Goal: Feedback & Contribution: Contribute content

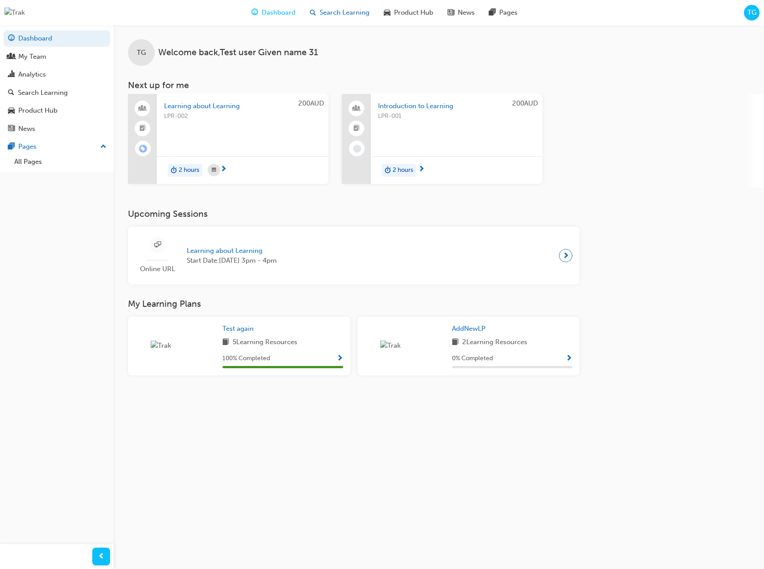
click at [351, 13] on span "Search Learning" at bounding box center [344, 13] width 50 height 10
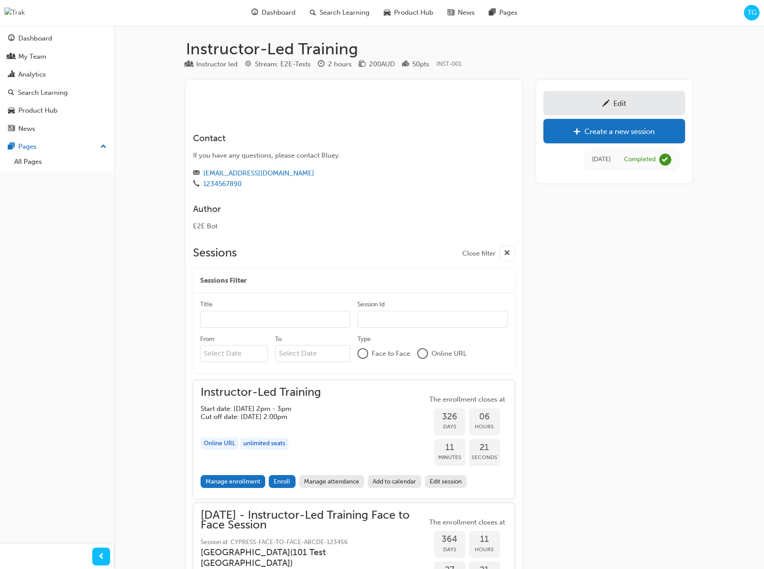
click at [584, 52] on h1 "Instructor-Led Training" at bounding box center [439, 49] width 506 height 20
click at [752, 16] on span "TG" at bounding box center [751, 13] width 9 height 10
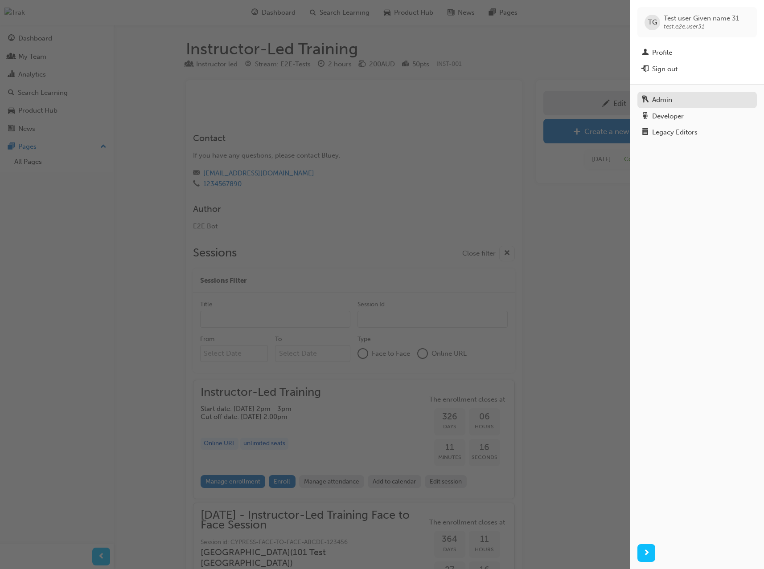
click at [735, 95] on div "Admin" at bounding box center [696, 99] width 110 height 11
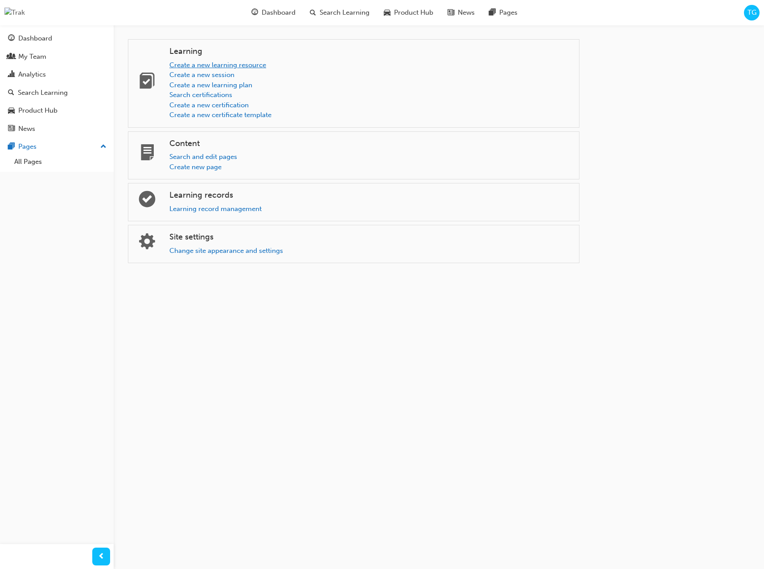
click at [194, 65] on link "Create a new learning resource" at bounding box center [217, 65] width 97 height 8
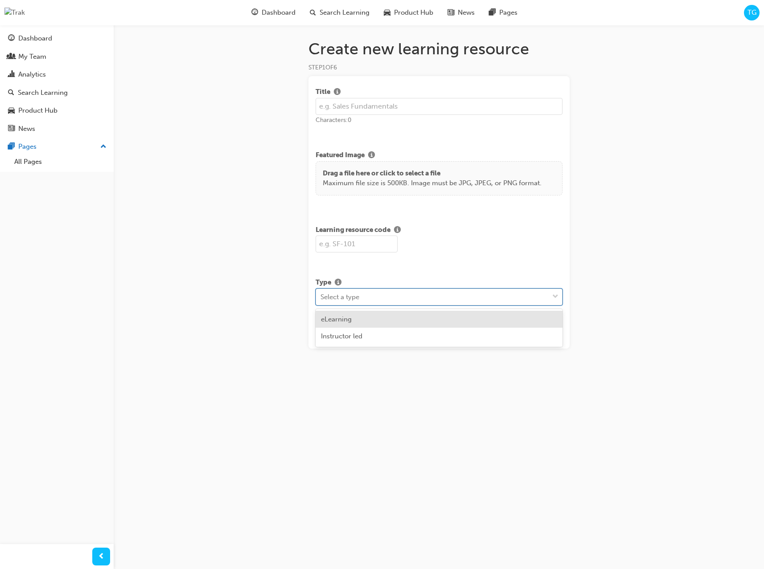
click at [540, 301] on div "Select a type" at bounding box center [432, 297] width 233 height 16
click at [505, 302] on div "Select a type" at bounding box center [432, 297] width 233 height 16
click at [471, 324] on div "eLearning" at bounding box center [438, 319] width 247 height 17
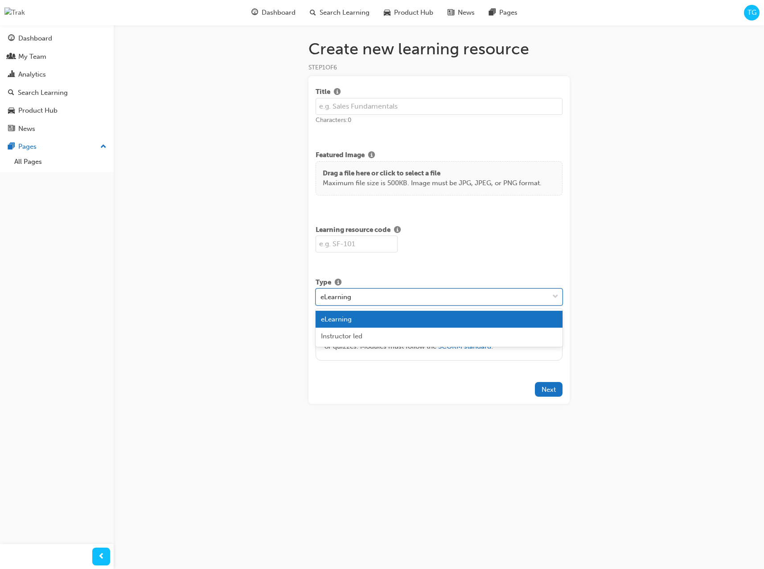
click at [448, 296] on div "eLearning" at bounding box center [432, 297] width 233 height 16
click at [412, 336] on div "Instructor led" at bounding box center [438, 336] width 247 height 17
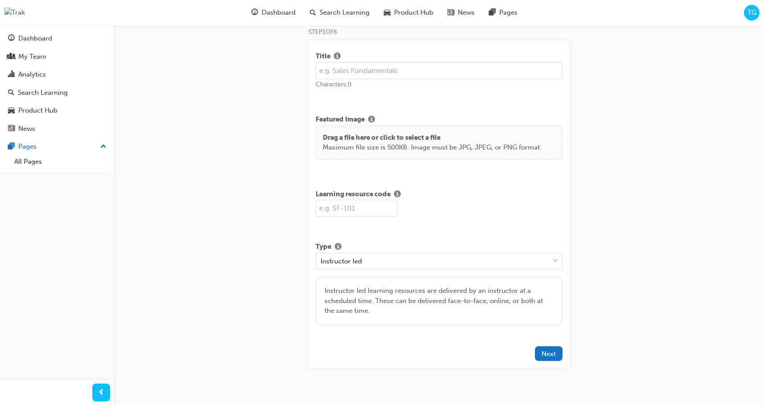
scroll to position [37, 0]
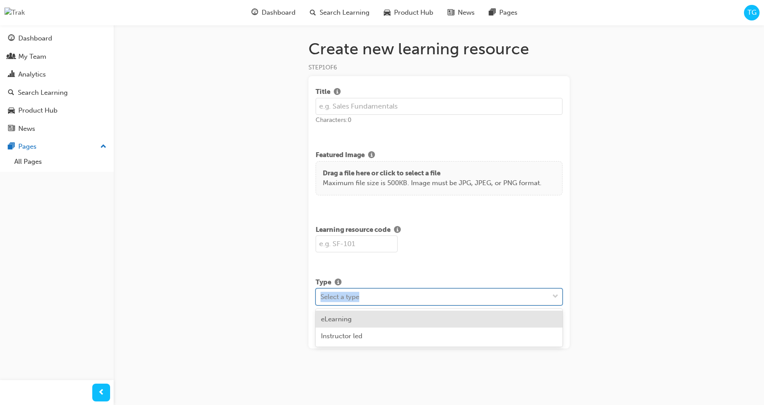
click at [439, 299] on div "Select a type" at bounding box center [432, 297] width 233 height 16
click at [512, 302] on div "Select a type" at bounding box center [432, 297] width 233 height 16
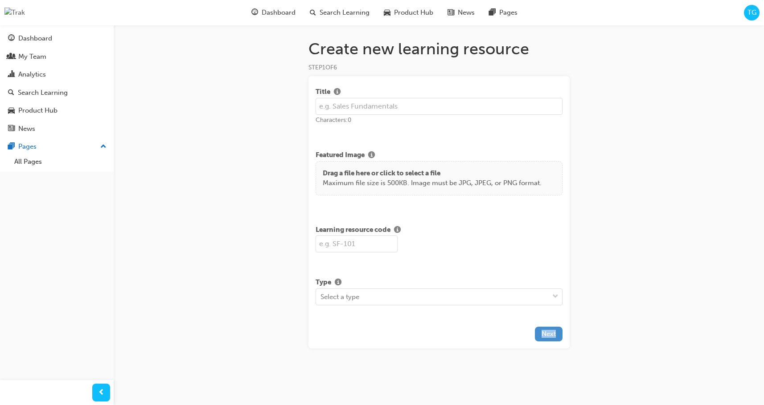
click at [556, 335] on button "Next" at bounding box center [549, 334] width 28 height 15
click at [382, 107] on input "text" at bounding box center [438, 106] width 247 height 17
type input "Instructor - test"
click at [372, 243] on input "text" at bounding box center [356, 244] width 82 height 17
type input "SF1"
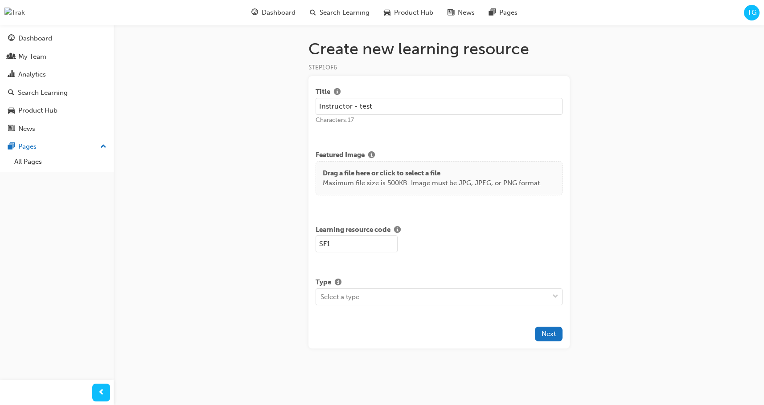
drag, startPoint x: 438, startPoint y: 262, endPoint x: 429, endPoint y: 271, distance: 12.3
click at [433, 266] on div "Title Instructor - test Characters: 17 Featured Image Drag a file here or click…" at bounding box center [438, 212] width 261 height 273
click at [412, 306] on div "Type Select a type" at bounding box center [438, 293] width 247 height 39
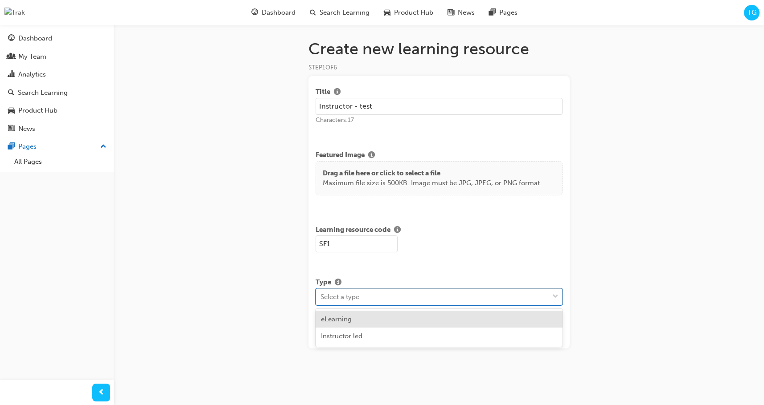
click at [415, 300] on div "Select a type" at bounding box center [432, 297] width 233 height 16
click at [384, 321] on div "eLearning" at bounding box center [438, 319] width 247 height 17
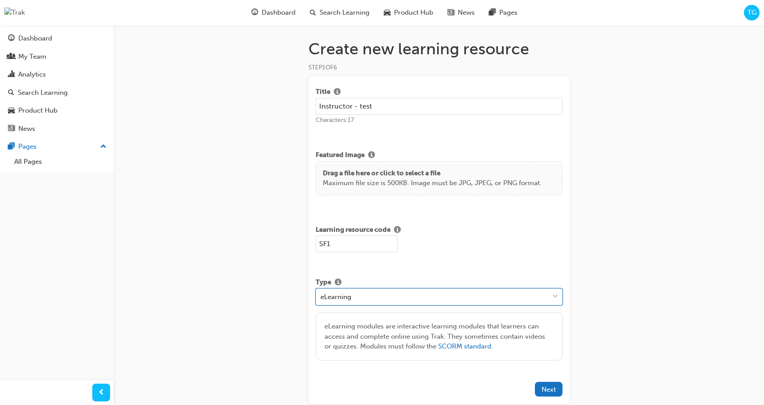
click at [441, 332] on span "eLearning modules are interactive learning modules that learners can access and…" at bounding box center [434, 337] width 220 height 28
drag, startPoint x: 477, startPoint y: 364, endPoint x: 463, endPoint y: 365, distance: 14.3
click at [477, 364] on div "Type eLearning eLearning modules are interactive learning modules that learners…" at bounding box center [438, 321] width 247 height 94
drag, startPoint x: 496, startPoint y: 348, endPoint x: 453, endPoint y: 350, distance: 43.2
click at [492, 348] on div "eLearning modules are interactive learning modules that learners can access and…" at bounding box center [438, 337] width 229 height 30
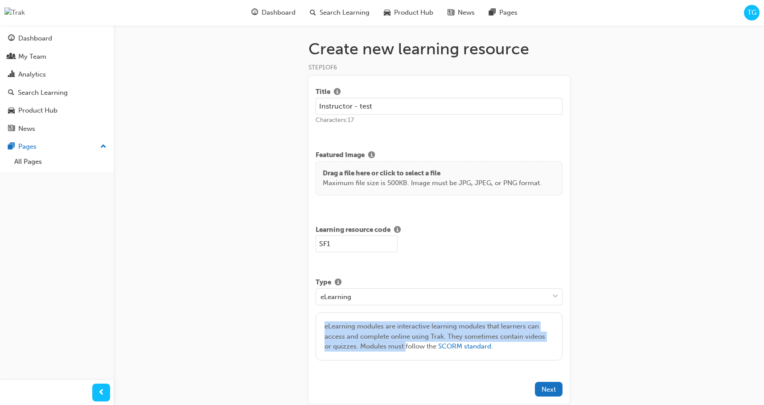
drag, startPoint x: 324, startPoint y: 327, endPoint x: 396, endPoint y: 346, distance: 74.0
click at [397, 347] on span "eLearning modules are interactive learning modules that learners can access and…" at bounding box center [434, 337] width 220 height 28
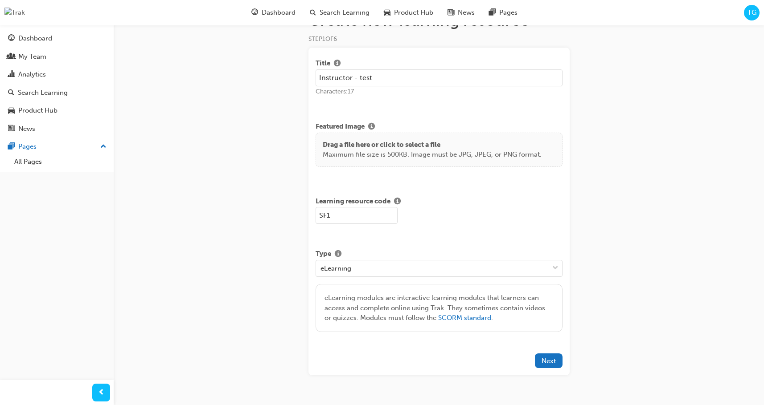
scroll to position [28, 0]
click at [545, 362] on span "Next" at bounding box center [548, 362] width 14 height 8
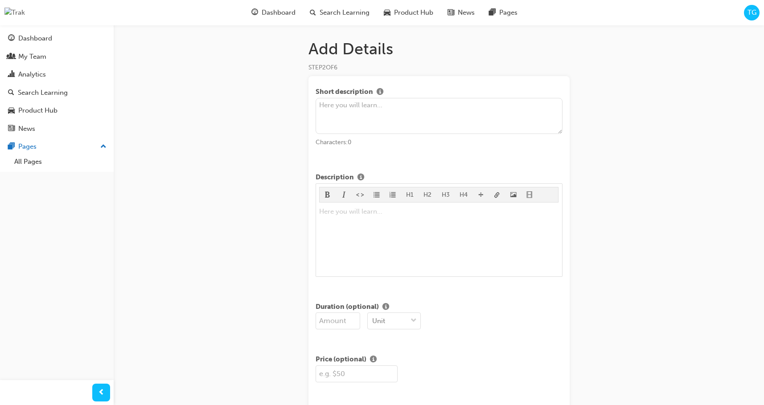
drag, startPoint x: 456, startPoint y: 116, endPoint x: 385, endPoint y: 261, distance: 161.6
click at [385, 261] on div "Short description Characters: 0 Description H1 H2 H3 H4 Here you will learn... …" at bounding box center [438, 303] width 261 height 455
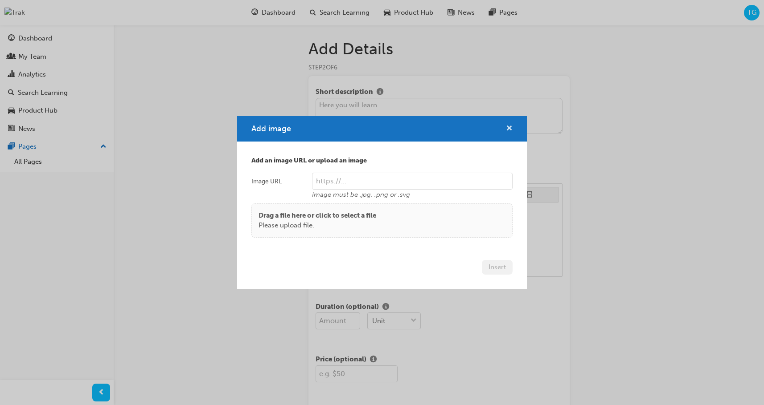
drag, startPoint x: 509, startPoint y: 127, endPoint x: 508, endPoint y: 143, distance: 16.5
click at [509, 127] on span "cross-icon" at bounding box center [509, 129] width 7 height 8
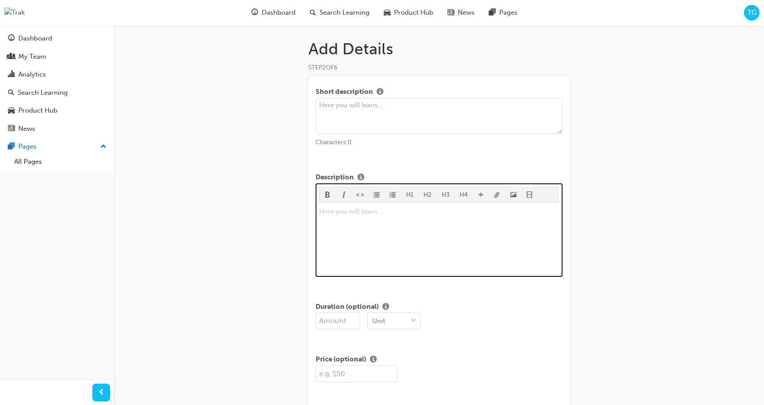
scroll to position [0, 0]
click at [527, 196] on span "video-icon" at bounding box center [529, 196] width 6 height 8
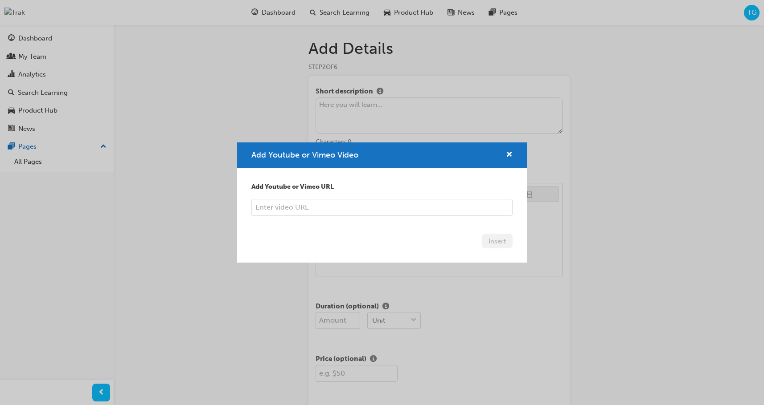
click at [369, 209] on input "Add Youtube or Vimeo Video" at bounding box center [381, 207] width 261 height 17
paste input "https://vimeo.com/1098033463/7d6987d878"
type input "https://vimeo.com/1098033463/7d6987d878"
click at [494, 241] on button "Insert" at bounding box center [497, 241] width 31 height 15
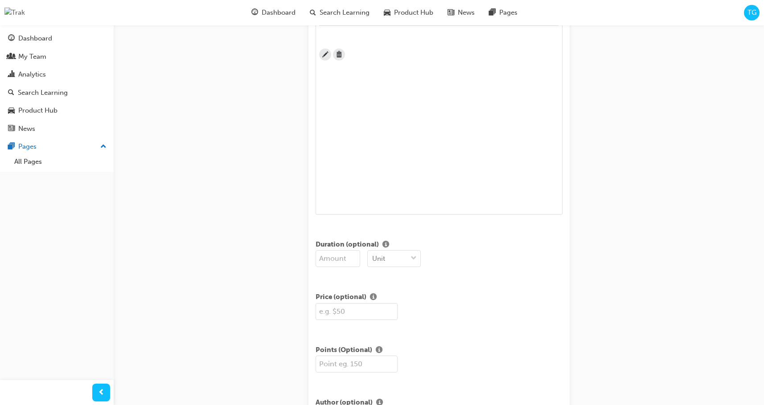
scroll to position [178, 0]
click at [653, 308] on div "Add Details STEP 2 OF 6 Short description Characters: 0 Description H1 H2 H3 H4…" at bounding box center [382, 170] width 764 height 697
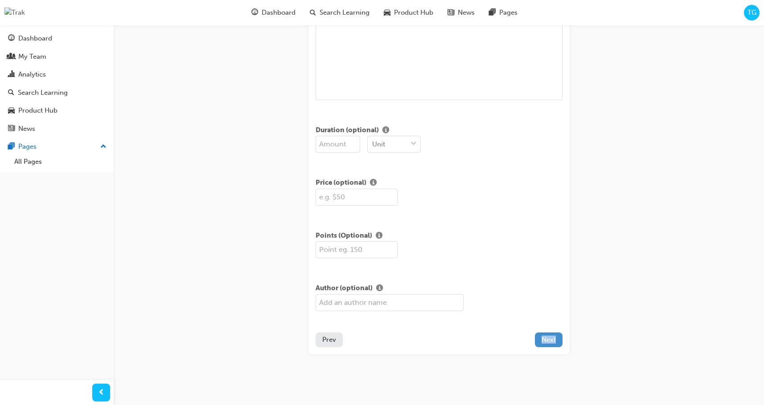
click at [560, 342] on button "Next" at bounding box center [549, 340] width 28 height 15
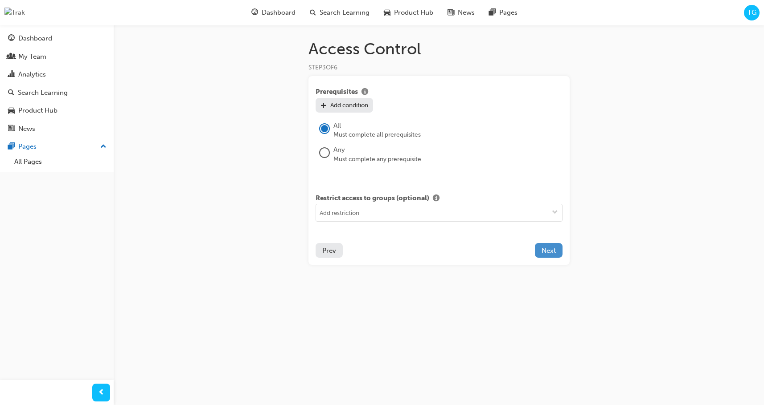
click at [541, 250] on span "Next" at bounding box center [548, 251] width 14 height 8
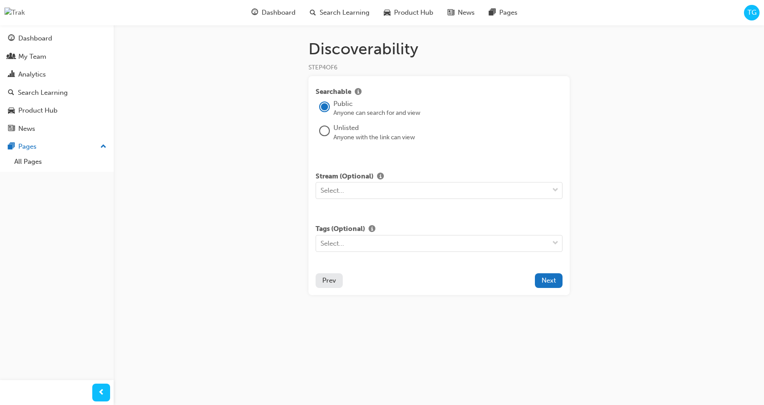
click at [337, 283] on button "Prev" at bounding box center [328, 281] width 27 height 15
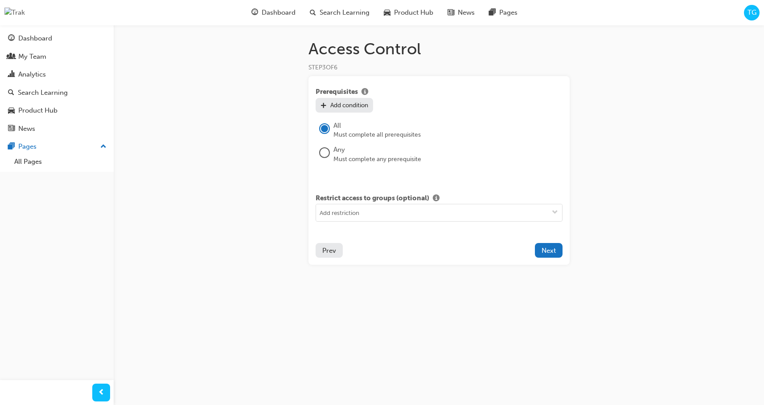
click at [330, 92] on span "Prerequisites" at bounding box center [336, 92] width 42 height 11
click at [550, 250] on span "Next" at bounding box center [548, 251] width 14 height 8
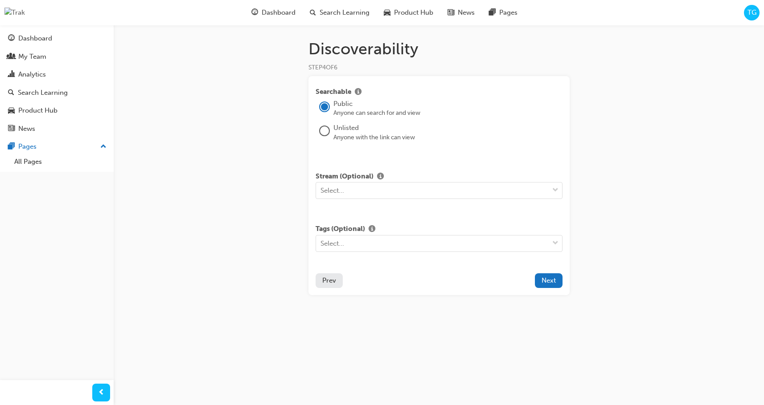
click at [558, 282] on button "Next" at bounding box center [549, 281] width 28 height 15
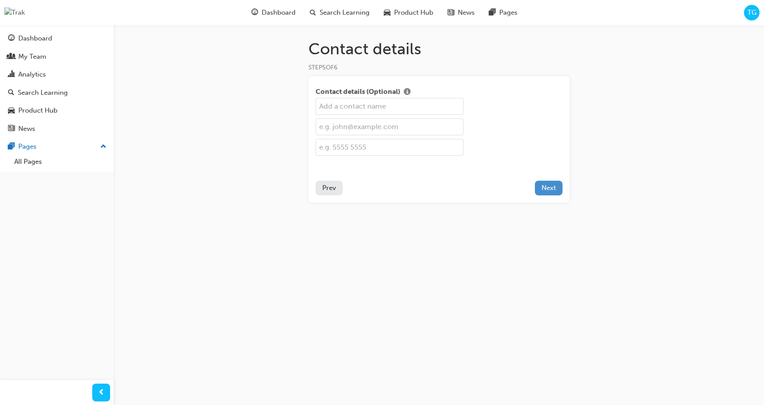
click at [544, 188] on span "Next" at bounding box center [548, 188] width 14 height 8
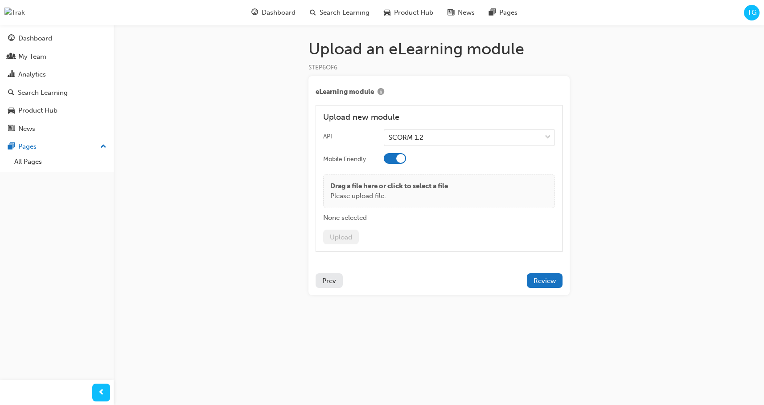
drag, startPoint x: 375, startPoint y: 94, endPoint x: 321, endPoint y: 90, distance: 54.0
click at [349, 92] on div "eLearning module" at bounding box center [438, 92] width 247 height 11
click at [316, 92] on span "eLearning module" at bounding box center [344, 92] width 58 height 11
drag, startPoint x: 373, startPoint y: 92, endPoint x: 314, endPoint y: 89, distance: 59.3
click at [314, 89] on div "eLearning module Upload new module API SCORM 1.2 Mobile Friendly Drag a file he…" at bounding box center [438, 185] width 261 height 219
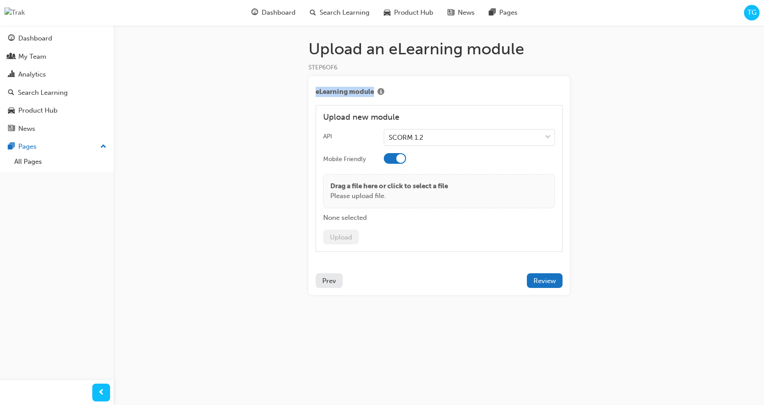
copy span "eLearning module"
click at [563, 279] on div "eLearning module Upload new module API SCORM 1.2 Mobile Friendly Drag a file he…" at bounding box center [438, 185] width 261 height 219
click at [558, 280] on button "Review" at bounding box center [545, 281] width 36 height 15
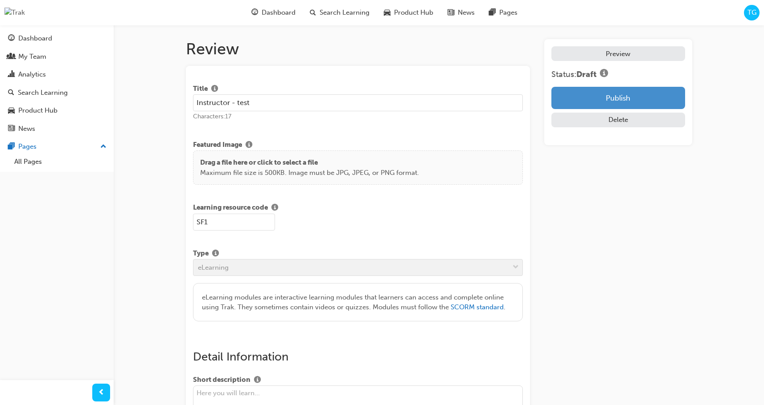
click at [664, 104] on button "Publish" at bounding box center [617, 98] width 133 height 22
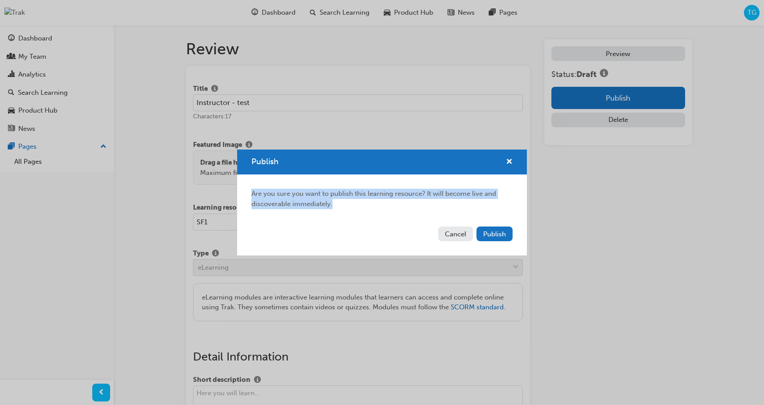
drag, startPoint x: 333, startPoint y: 204, endPoint x: 249, endPoint y: 195, distance: 84.7
click at [249, 195] on div "Are you sure you want to publish this learning resource? It will become live an…" at bounding box center [382, 199] width 290 height 49
copy div "Are you sure you want to publish this learning resource? It will become live an…"
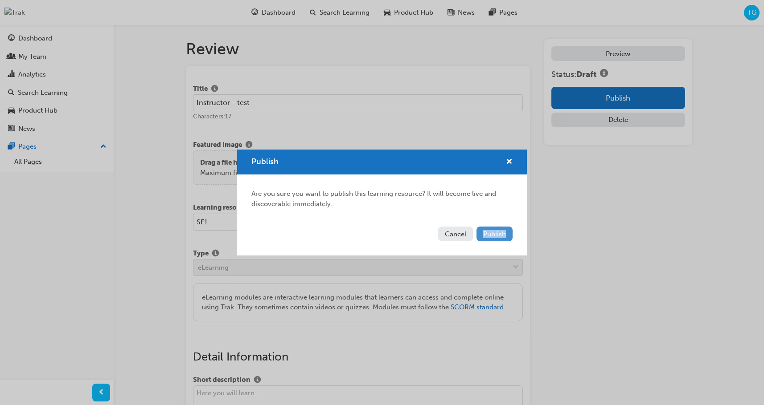
click at [507, 236] on button "Publish" at bounding box center [494, 234] width 36 height 15
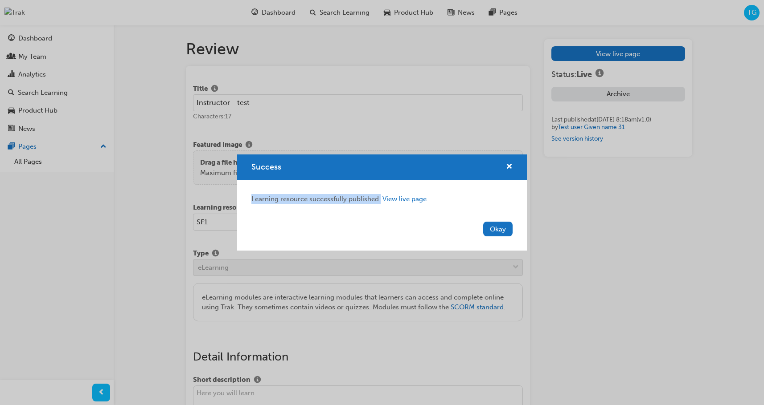
drag, startPoint x: 366, startPoint y: 201, endPoint x: 438, endPoint y: 222, distance: 75.1
click at [251, 201] on div "Learning resource successfully published. View live page." at bounding box center [381, 199] width 261 height 10
drag, startPoint x: 378, startPoint y: 197, endPoint x: 370, endPoint y: 222, distance: 26.2
click at [378, 197] on div "Learning resource successfully published. View live page." at bounding box center [381, 199] width 261 height 10
drag, startPoint x: 369, startPoint y: 222, endPoint x: 376, endPoint y: 200, distance: 23.4
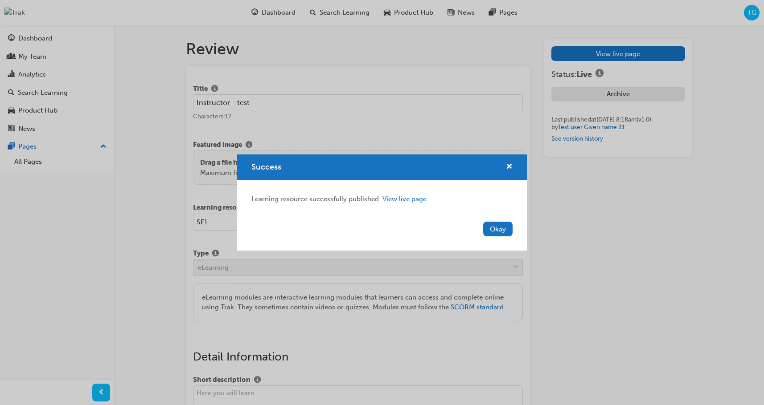
click at [370, 220] on div "Okay" at bounding box center [382, 234] width 290 height 33
drag, startPoint x: 378, startPoint y: 198, endPoint x: 248, endPoint y: 198, distance: 130.1
click at [248, 198] on div "Learning resource successfully published. View live page." at bounding box center [382, 199] width 290 height 39
copy div "Learning resource successfully published"
click at [378, 197] on div "Learning resource successfully published. View live page." at bounding box center [381, 199] width 261 height 10
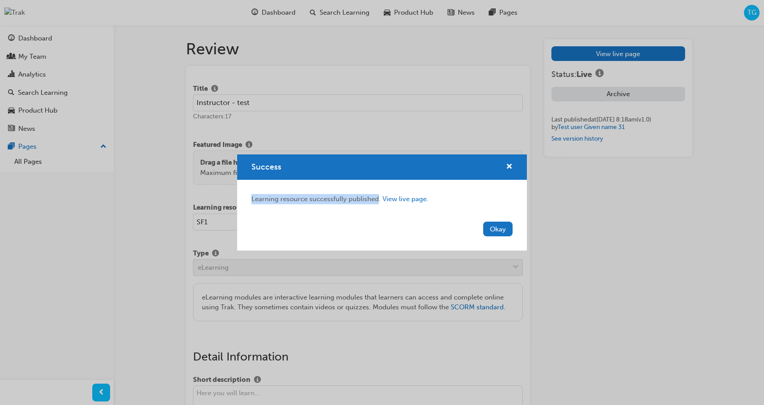
drag, startPoint x: 377, startPoint y: 198, endPoint x: 246, endPoint y: 197, distance: 131.0
click at [246, 197] on div "Learning resource successfully published. View live page." at bounding box center [382, 199] width 290 height 39
copy div "Learning resource successfully published"
click at [411, 200] on link "View live page." at bounding box center [405, 199] width 46 height 8
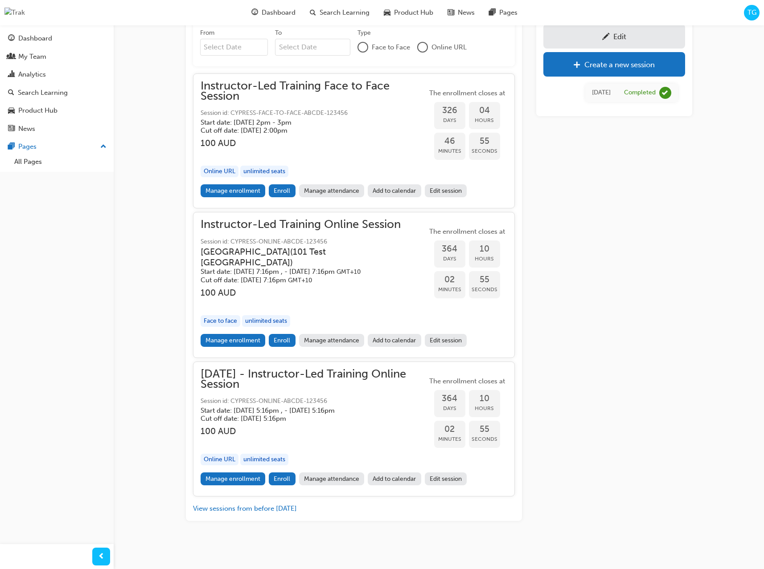
scroll to position [306, 0]
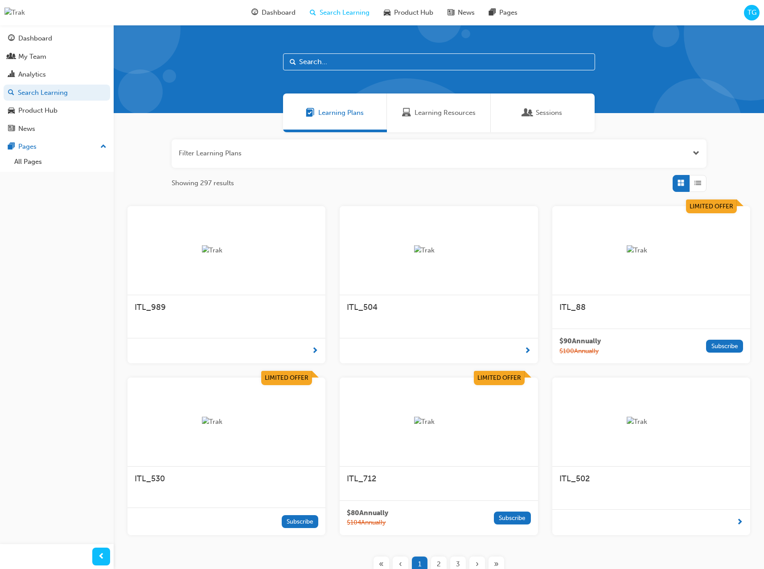
click at [754, 15] on span "TG" at bounding box center [751, 13] width 9 height 10
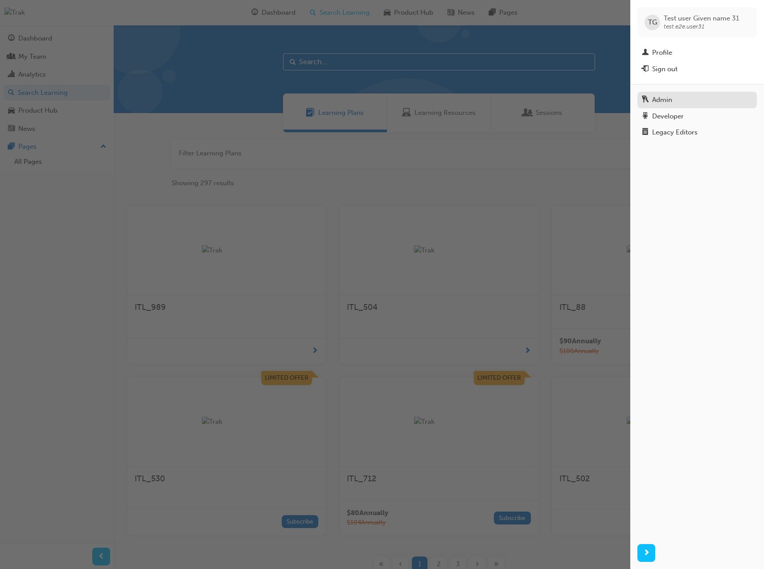
click at [686, 101] on div "Admin" at bounding box center [696, 99] width 110 height 11
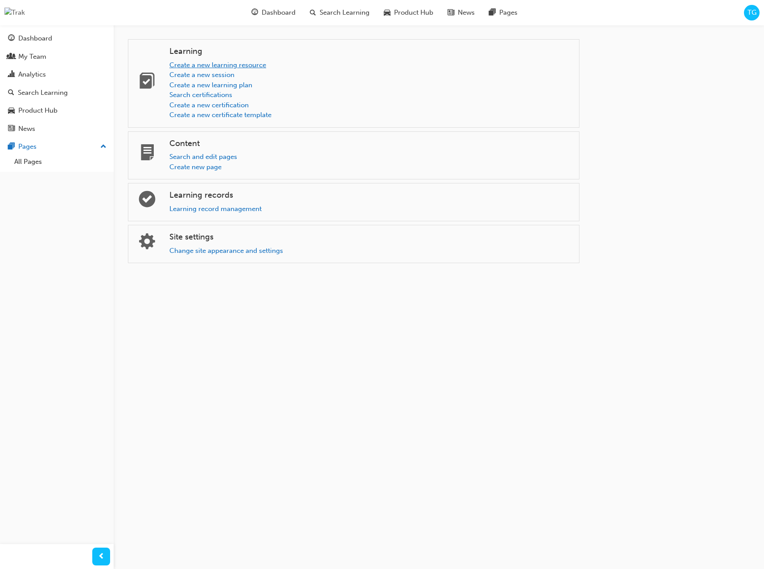
click at [221, 63] on link "Create a new learning resource" at bounding box center [217, 65] width 97 height 8
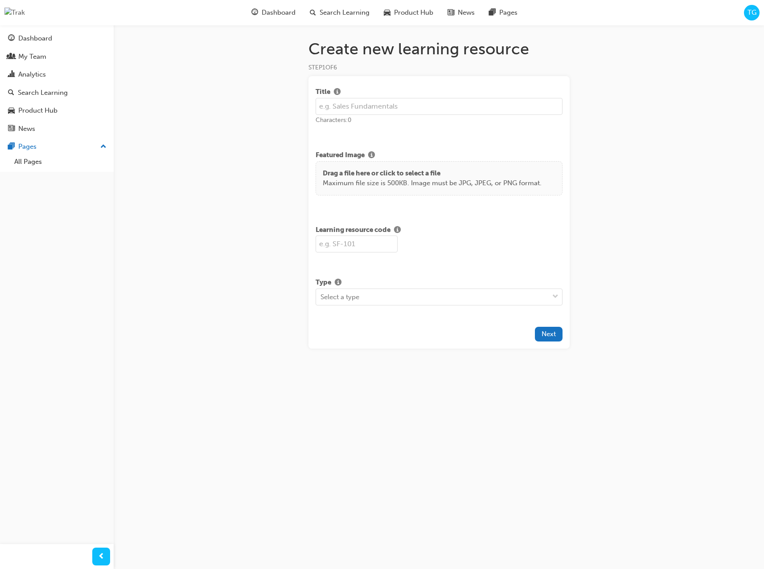
click at [355, 108] on input "text" at bounding box center [438, 106] width 247 height 17
type input "twat"
click at [348, 246] on input "text" at bounding box center [356, 244] width 82 height 17
type input "SF"
drag, startPoint x: 342, startPoint y: 108, endPoint x: 298, endPoint y: 107, distance: 43.7
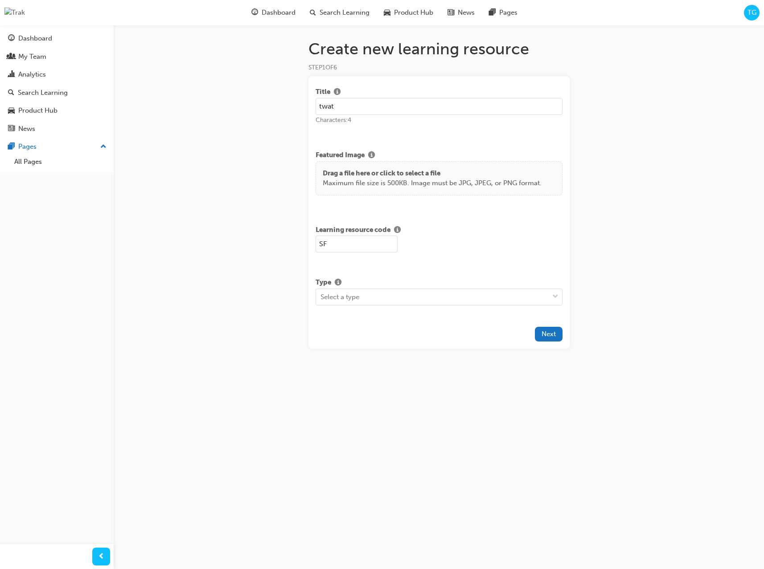
click at [298, 107] on div "Create new learning resource STEP 1 OF 6 Title twat Characters: 4 Featured Imag…" at bounding box center [439, 208] width 290 height 338
type input "Test1"
click at [369, 245] on input "SF1" at bounding box center [356, 244] width 82 height 17
type input "SF1"
click at [345, 300] on div "Select a type" at bounding box center [339, 297] width 39 height 10
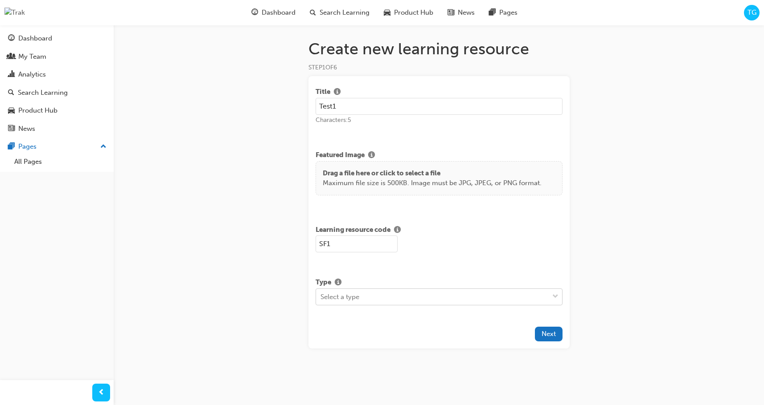
click at [554, 297] on span "down-icon" at bounding box center [555, 297] width 6 height 12
click at [554, 295] on span "down-icon" at bounding box center [555, 297] width 6 height 12
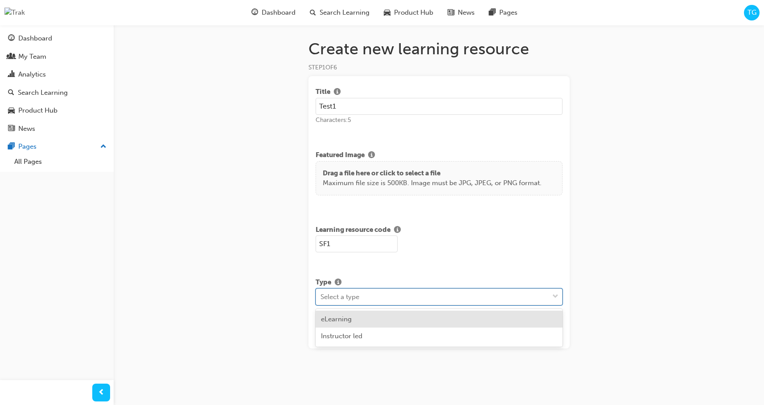
click at [556, 297] on span "down-icon" at bounding box center [555, 297] width 6 height 12
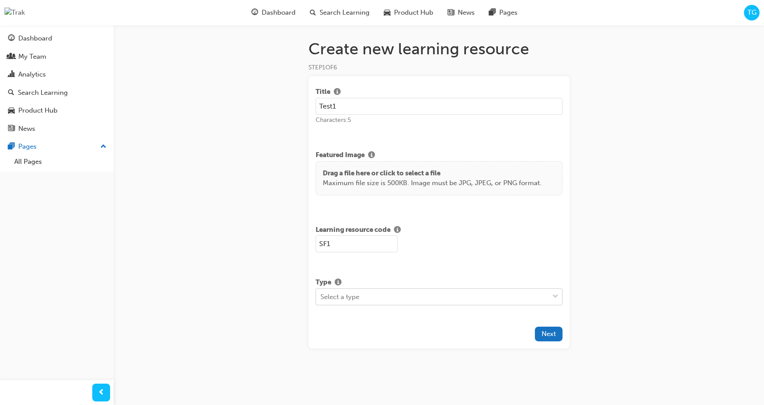
click at [559, 296] on div at bounding box center [554, 297] width 13 height 16
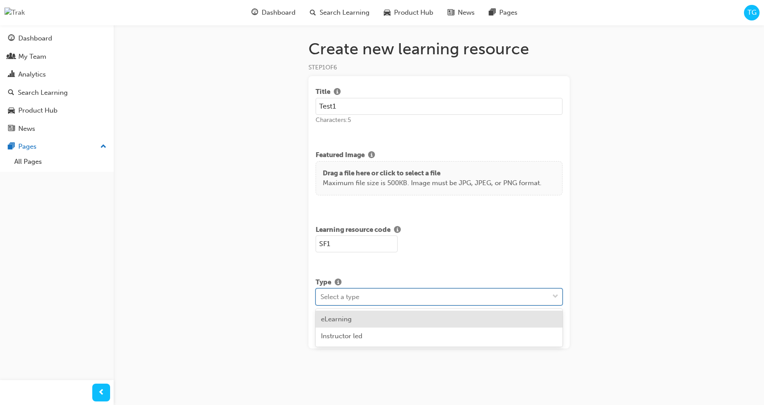
click at [552, 296] on span "down-icon" at bounding box center [555, 297] width 6 height 12
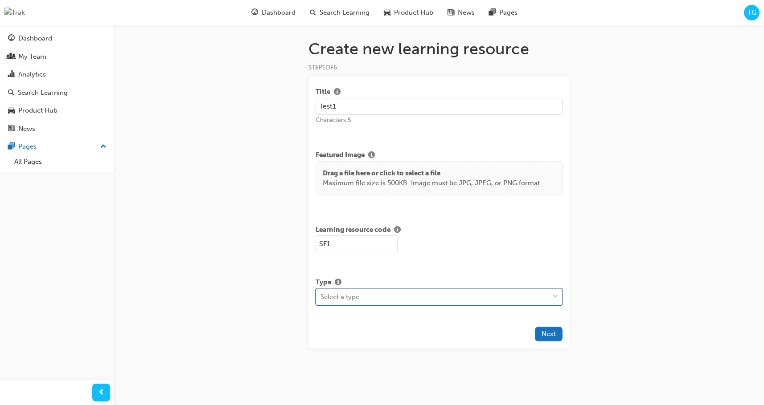
click at [353, 299] on div "Select a type" at bounding box center [339, 297] width 39 height 10
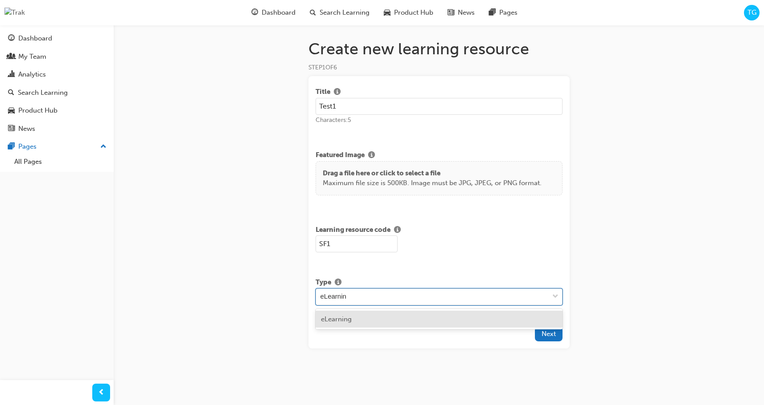
type input "eLearning"
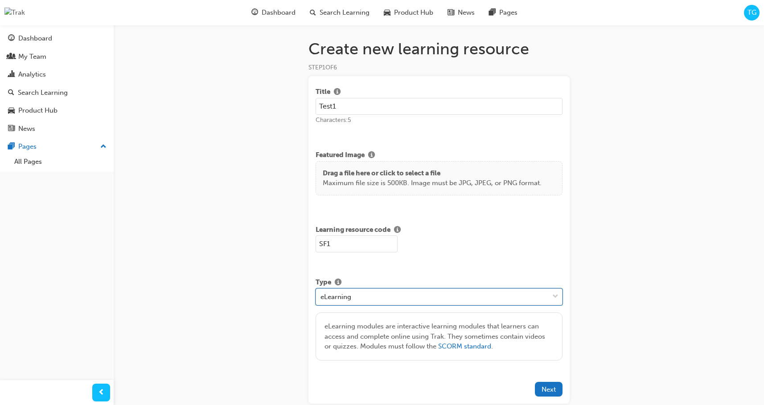
scroll to position [49, 0]
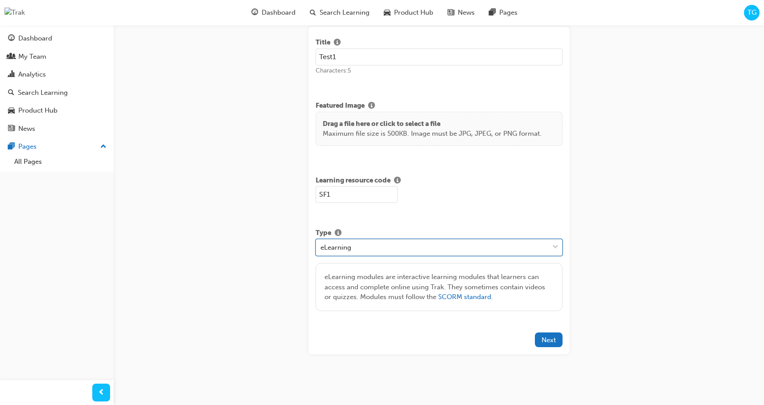
click at [402, 251] on div "eLearning" at bounding box center [432, 248] width 233 height 16
click at [421, 248] on div "eLearning" at bounding box center [432, 248] width 233 height 16
click at [485, 248] on div "eLearning" at bounding box center [432, 248] width 233 height 16
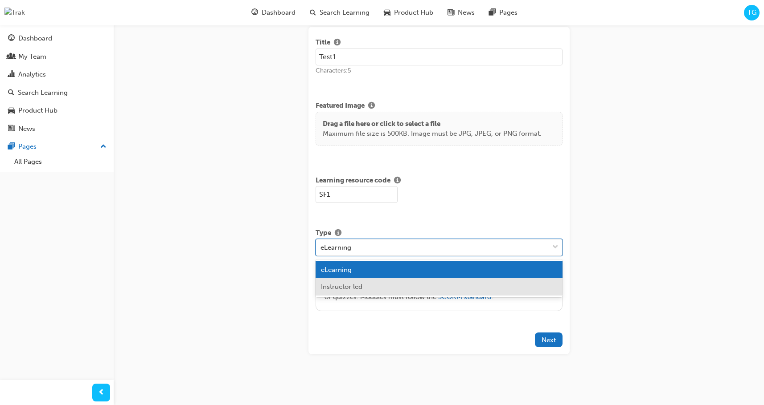
click at [411, 290] on div "Instructor led" at bounding box center [438, 286] width 247 height 17
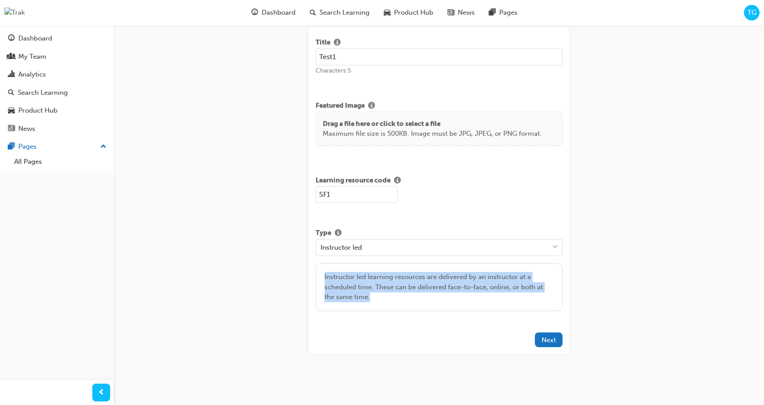
drag, startPoint x: 370, startPoint y: 298, endPoint x: 321, endPoint y: 278, distance: 52.5
click at [321, 278] on div "Instructor led learning resources are delivered by an instructor at a scheduled…" at bounding box center [438, 287] width 247 height 49
copy span "Instructor led learning resources are delivered by an instructor at a scheduled…"
click at [547, 341] on span "Next" at bounding box center [548, 340] width 14 height 8
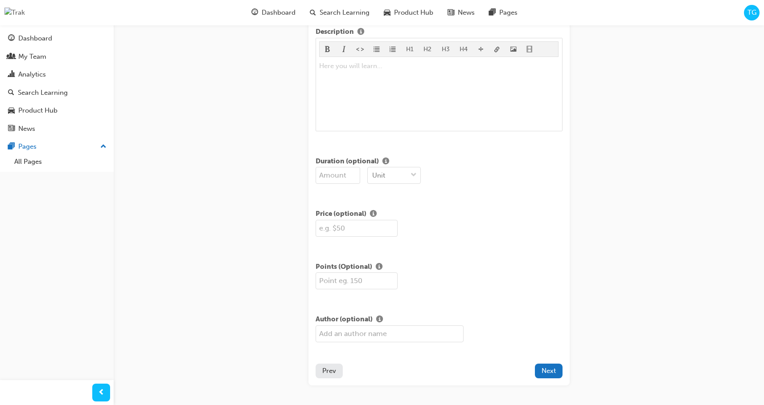
scroll to position [177, 0]
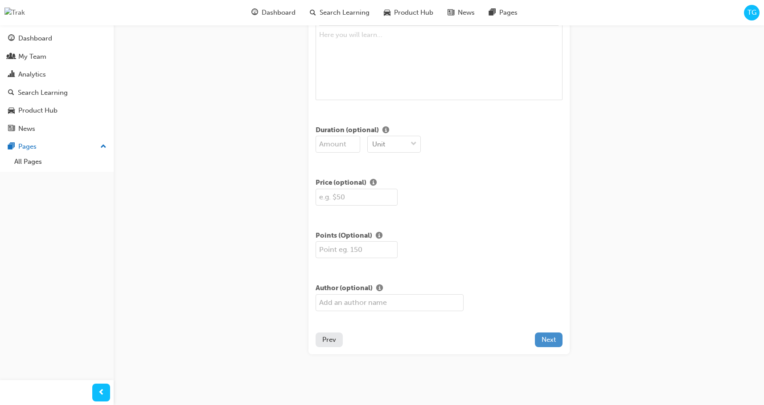
click at [555, 343] on button "Next" at bounding box center [549, 340] width 28 height 15
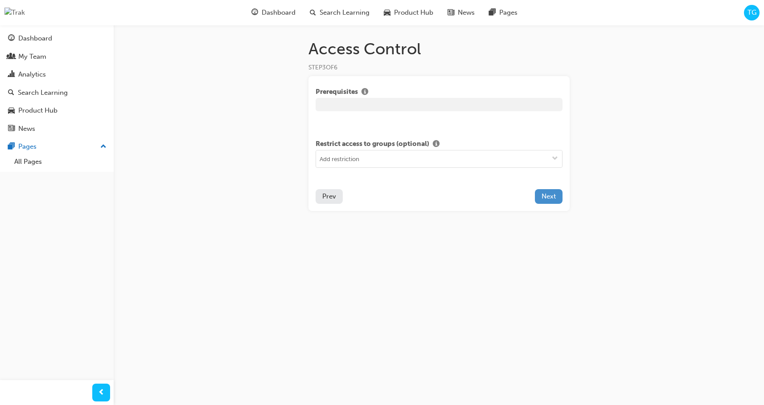
click at [547, 196] on span "Next" at bounding box center [548, 196] width 14 height 8
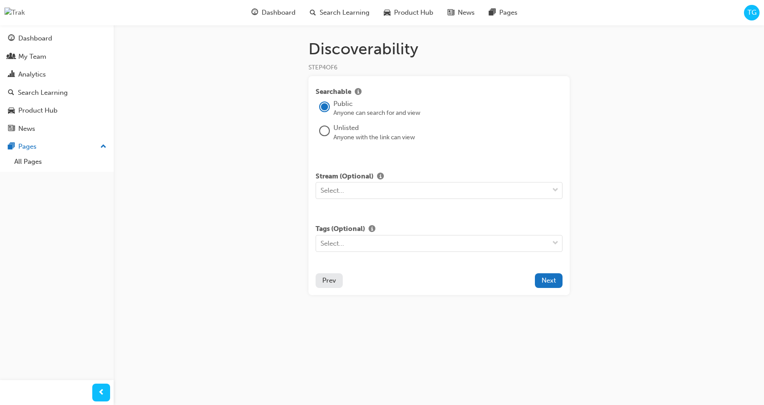
click at [552, 282] on span "Next" at bounding box center [548, 281] width 14 height 8
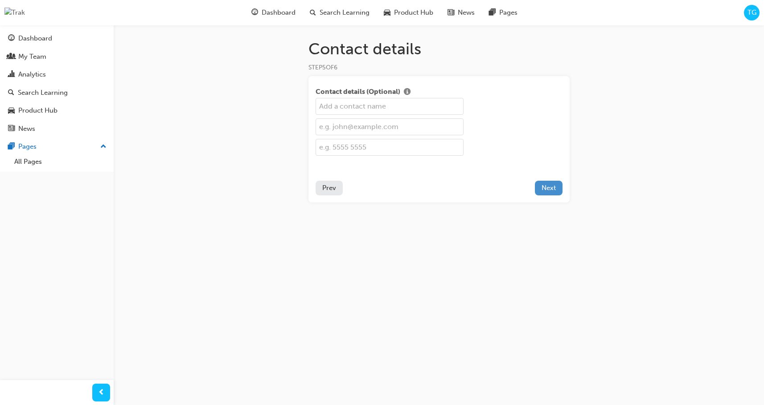
click at [541, 187] on span "Next" at bounding box center [548, 188] width 14 height 8
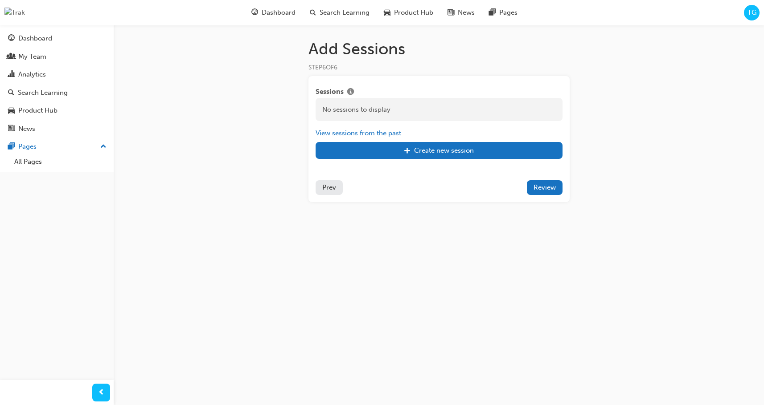
click at [339, 186] on button "Prev" at bounding box center [328, 187] width 27 height 15
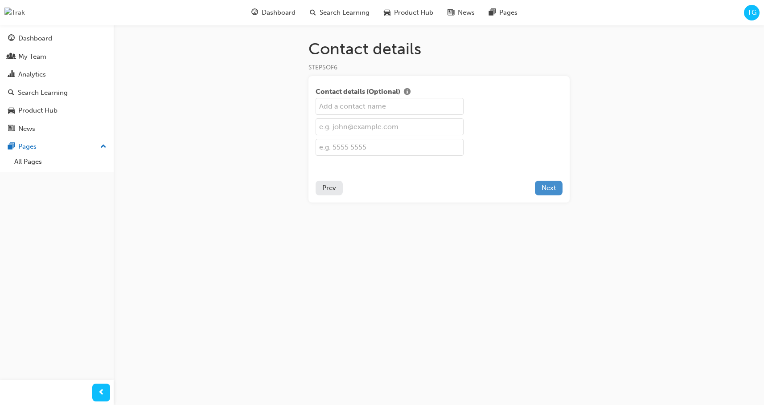
click at [548, 189] on span "Next" at bounding box center [548, 188] width 14 height 8
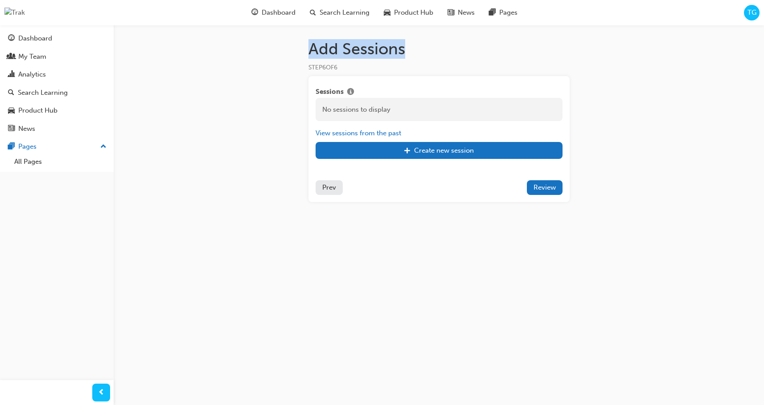
drag, startPoint x: 382, startPoint y: 51, endPoint x: 317, endPoint y: 94, distance: 78.2
click at [306, 48] on div "Add Sessions STEP 6 OF 6 Sessions No sessions to display View sessions from the…" at bounding box center [439, 135] width 290 height 192
click at [335, 93] on span "Sessions" at bounding box center [329, 92] width 28 height 11
copy span "Sessions"
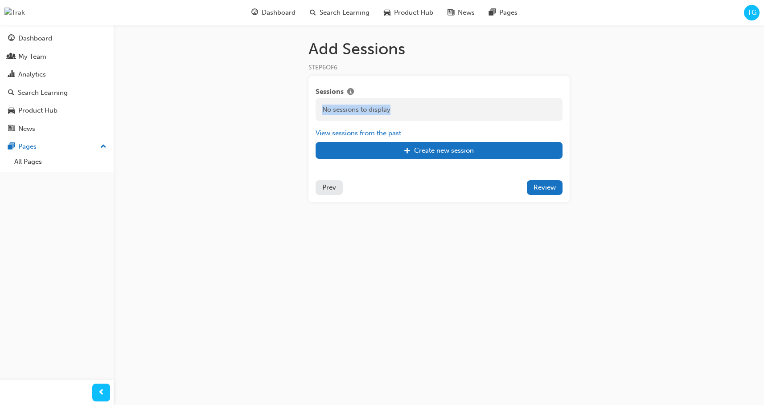
drag, startPoint x: 396, startPoint y: 110, endPoint x: 718, endPoint y: 182, distance: 330.0
click at [322, 109] on div "No sessions to display" at bounding box center [438, 110] width 247 height 24
drag, startPoint x: 395, startPoint y: 110, endPoint x: 401, endPoint y: 110, distance: 5.8
click at [395, 110] on div "No sessions to display" at bounding box center [438, 110] width 247 height 24
drag, startPoint x: 371, startPoint y: 110, endPoint x: 318, endPoint y: 110, distance: 53.5
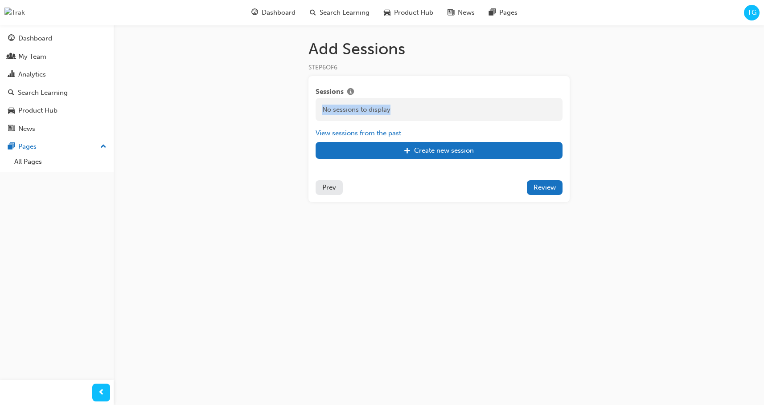
click at [318, 110] on div "No sessions to display" at bounding box center [438, 110] width 247 height 24
copy div "No sessions to display"
click at [382, 134] on button "View sessions from the past" at bounding box center [358, 133] width 86 height 10
click at [388, 134] on button "View sessions from the future" at bounding box center [360, 133] width 91 height 10
click at [389, 134] on button "View sessions from the past" at bounding box center [358, 133] width 86 height 10
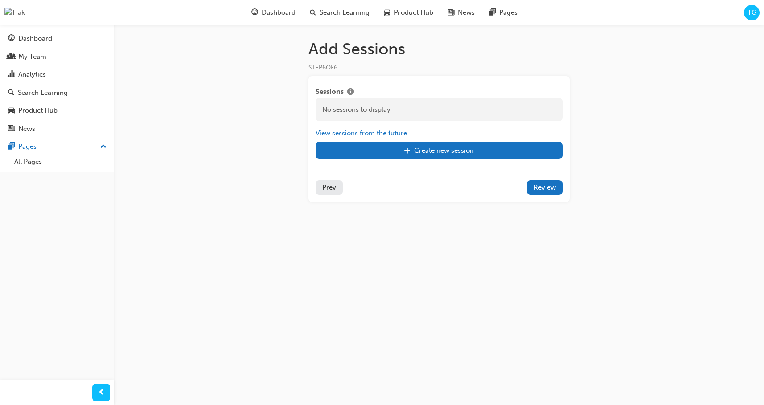
click at [420, 132] on div "View sessions from the future" at bounding box center [438, 133] width 247 height 10
click at [387, 135] on button "View sessions from the future" at bounding box center [360, 133] width 91 height 10
click at [391, 133] on button "View sessions from the past" at bounding box center [358, 133] width 86 height 10
click at [393, 134] on button "View sessions from the future" at bounding box center [360, 133] width 91 height 10
click at [423, 132] on div "View sessions from the past" at bounding box center [438, 133] width 247 height 10
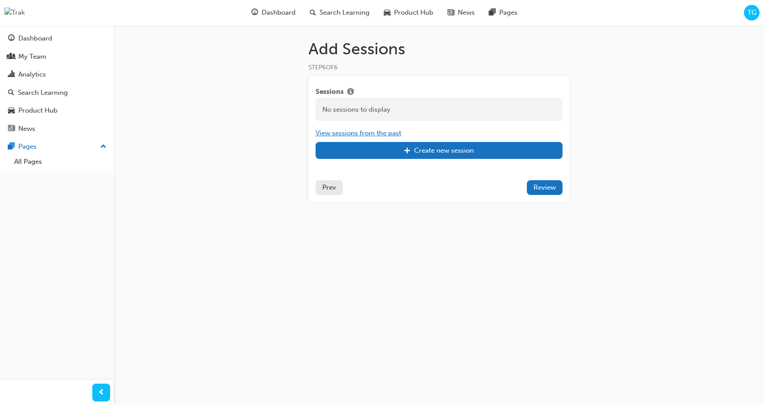
click at [378, 132] on button "View sessions from the past" at bounding box center [358, 133] width 86 height 10
click at [538, 188] on span "Review" at bounding box center [544, 188] width 22 height 8
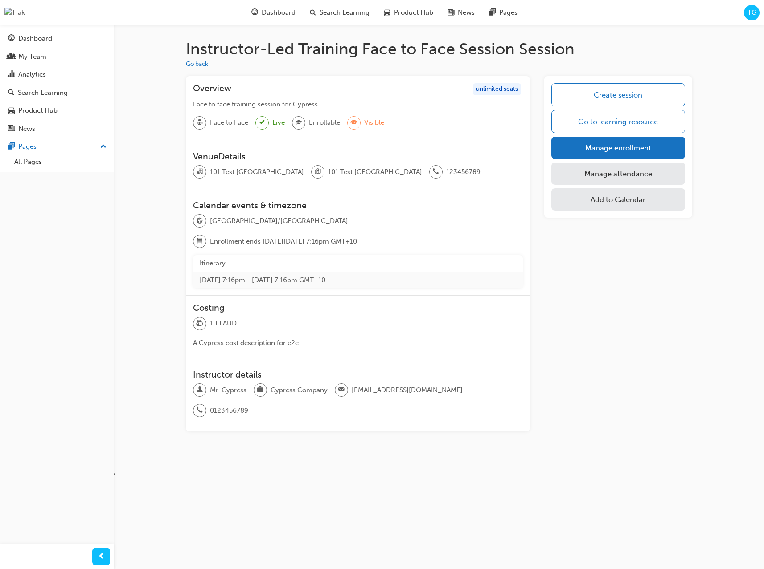
click at [752, 19] on div "TG" at bounding box center [751, 13] width 16 height 16
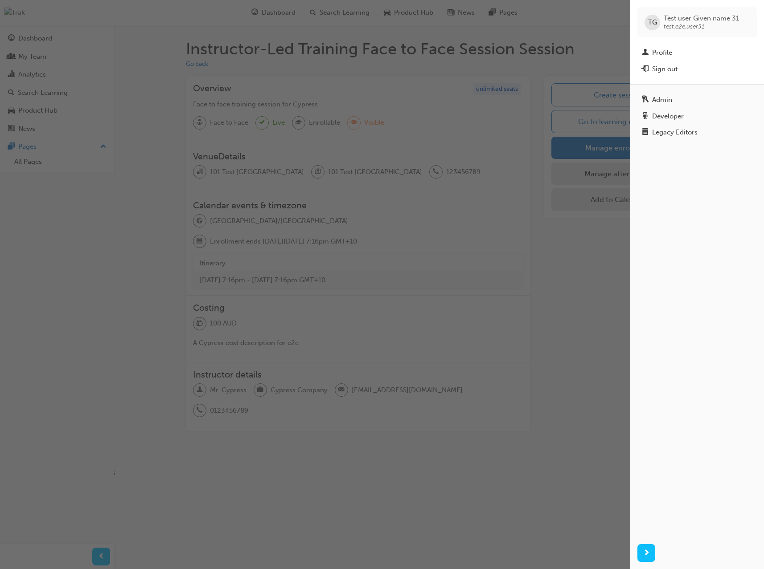
click at [690, 102] on div "Admin" at bounding box center [696, 99] width 110 height 11
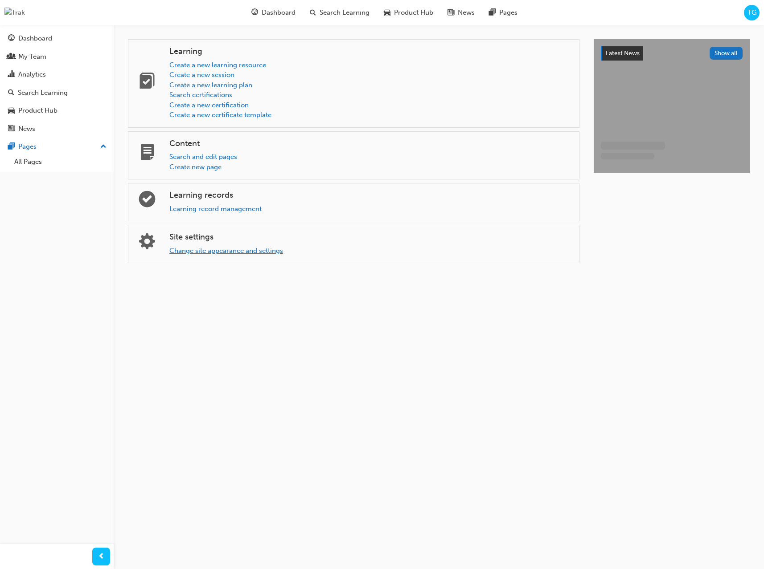
click at [230, 252] on link "Change site appearance and settings" at bounding box center [226, 251] width 114 height 8
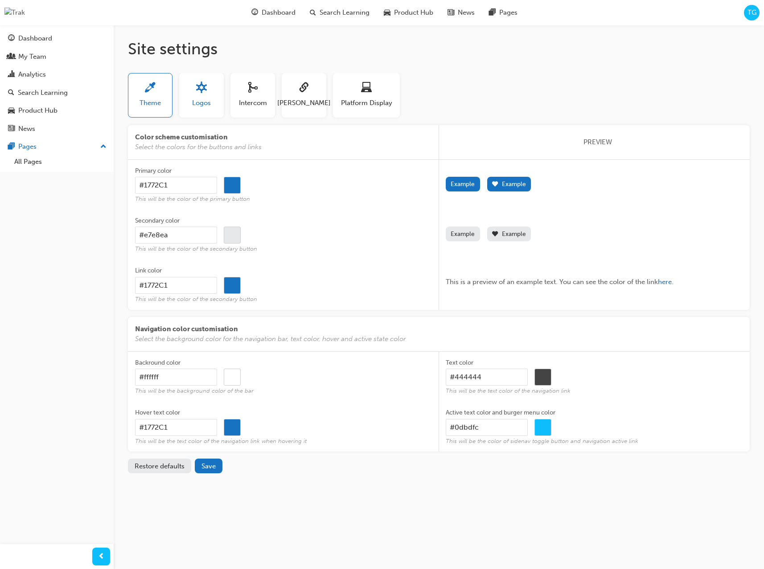
drag, startPoint x: 210, startPoint y: 85, endPoint x: 222, endPoint y: 87, distance: 12.2
click at [211, 86] on button "Logos" at bounding box center [201, 95] width 45 height 45
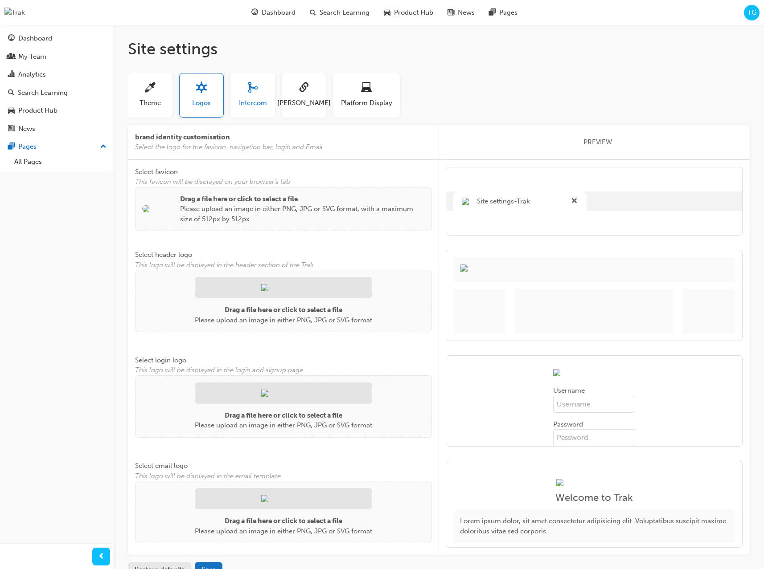
click at [258, 86] on div "button" at bounding box center [253, 89] width 28 height 14
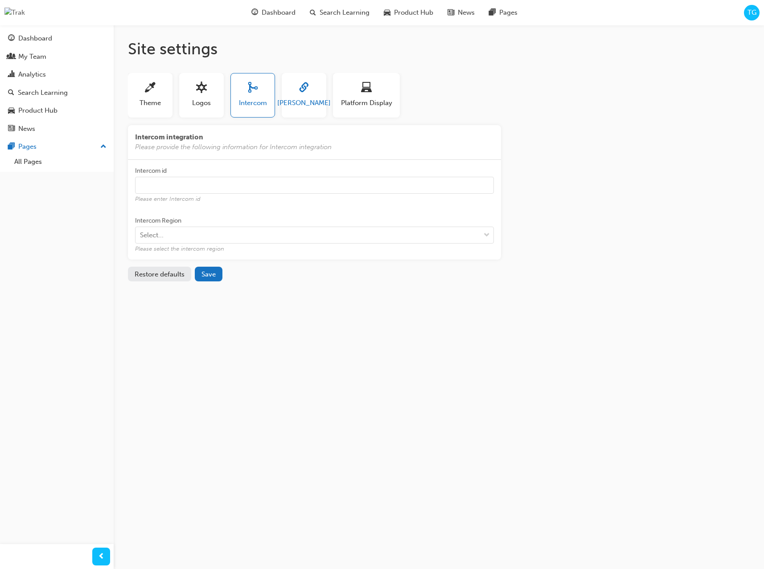
click at [299, 86] on span "sitesettings_saml-icon" at bounding box center [303, 88] width 11 height 12
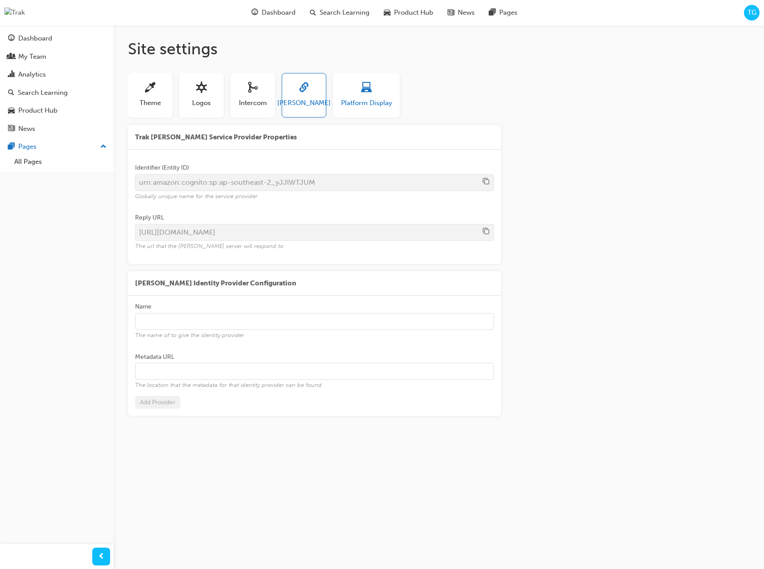
click at [359, 86] on div "button" at bounding box center [366, 89] width 51 height 14
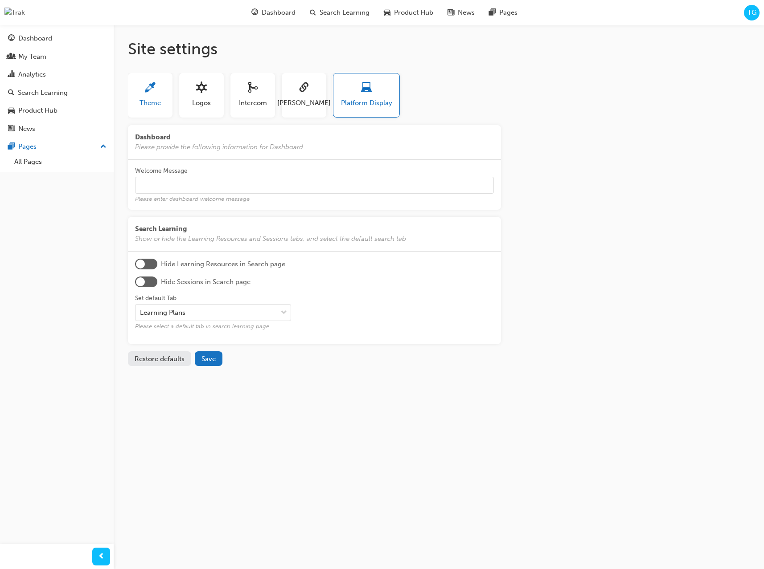
drag, startPoint x: 136, startPoint y: 90, endPoint x: 167, endPoint y: 97, distance: 31.8
click at [136, 90] on button "Theme" at bounding box center [150, 95] width 45 height 45
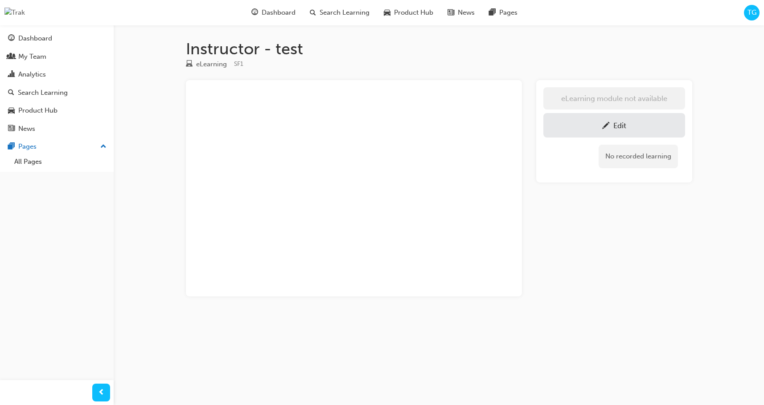
click at [743, 14] on div "TG" at bounding box center [751, 13] width 16 height 16
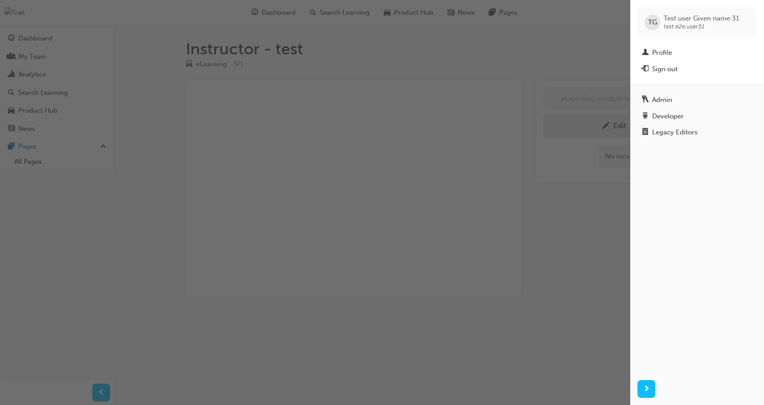
click at [679, 100] on div "Admin" at bounding box center [696, 99] width 110 height 11
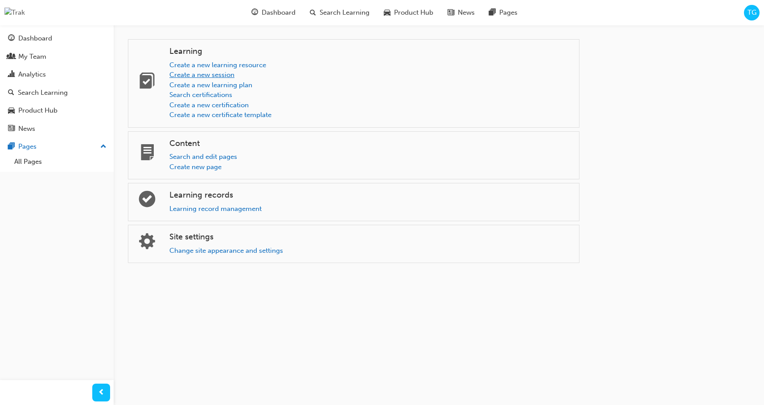
click at [219, 73] on link "Create a new session" at bounding box center [201, 75] width 65 height 8
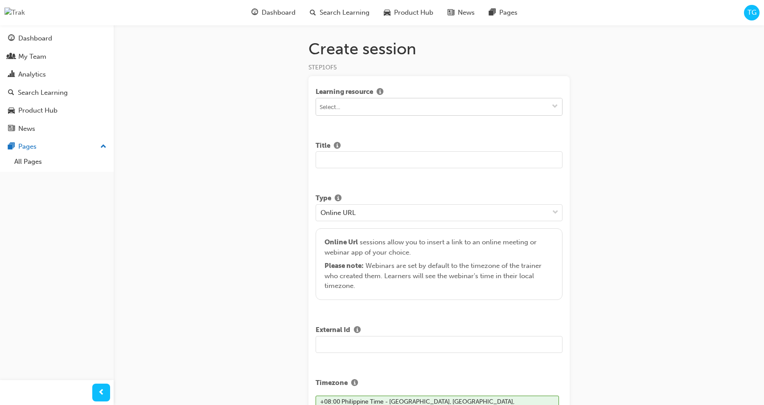
click at [347, 105] on input at bounding box center [439, 106] width 246 height 17
type input "1"
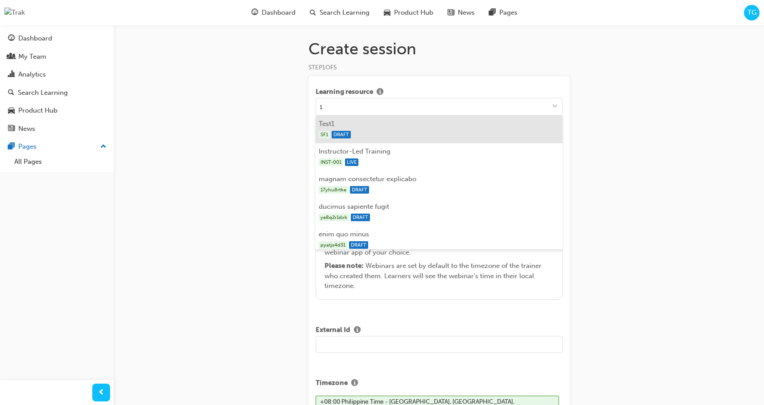
click at [359, 126] on li "Test1 SF1 DRAFT" at bounding box center [438, 130] width 247 height 28
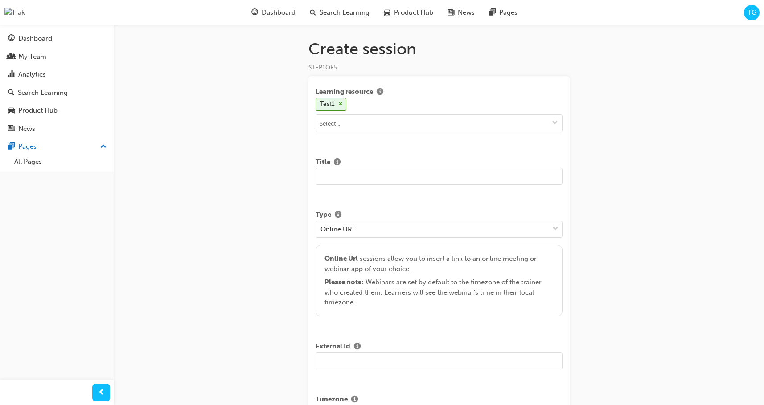
click at [345, 174] on input "text" at bounding box center [438, 176] width 247 height 17
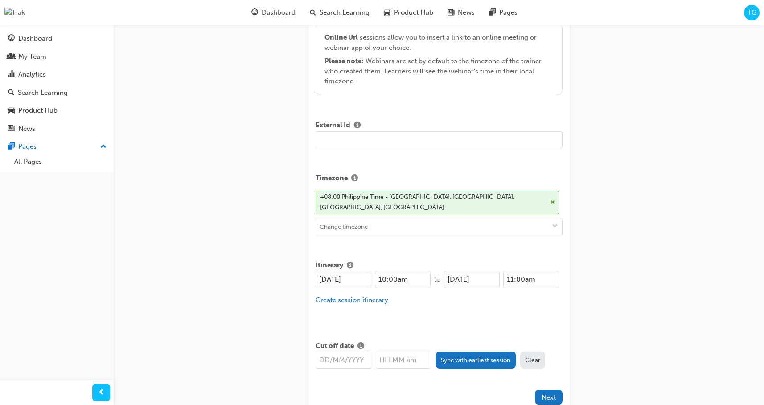
scroll to position [269, 0]
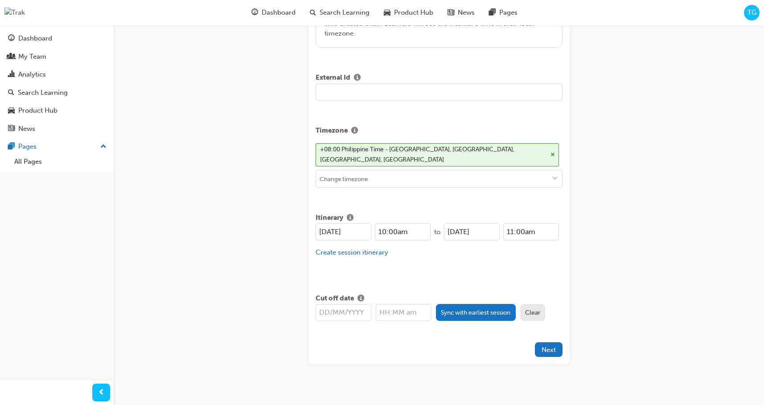
type input "test"
drag, startPoint x: 453, startPoint y: 269, endPoint x: 500, endPoint y: 305, distance: 59.1
click at [453, 269] on div "Learning resource Test1 Title test Type Online URL Online Url sessions allow yo…" at bounding box center [438, 85] width 261 height 557
click at [482, 304] on button "Sync with earliest session" at bounding box center [476, 312] width 80 height 17
type input "[DATE]"
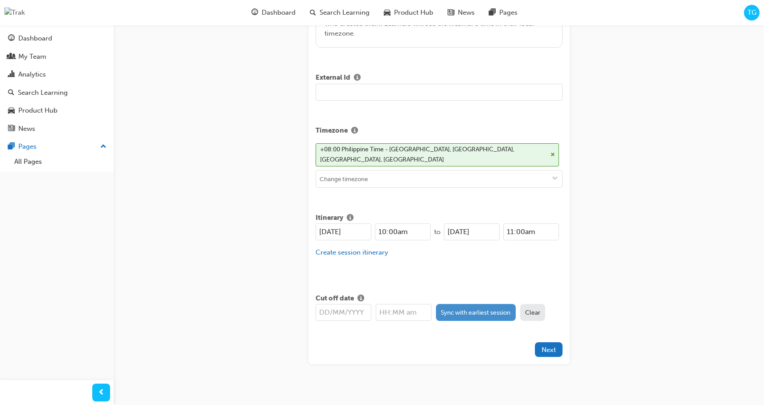
type input "10:00am"
click at [548, 346] on span "Next" at bounding box center [548, 350] width 14 height 8
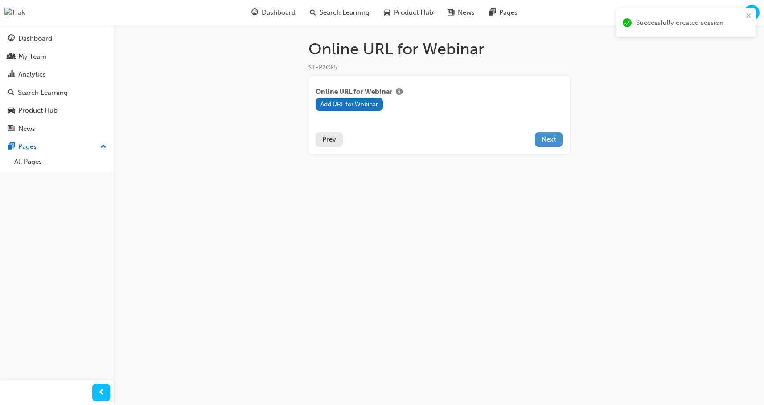
click at [555, 141] on button "Next" at bounding box center [549, 139] width 28 height 15
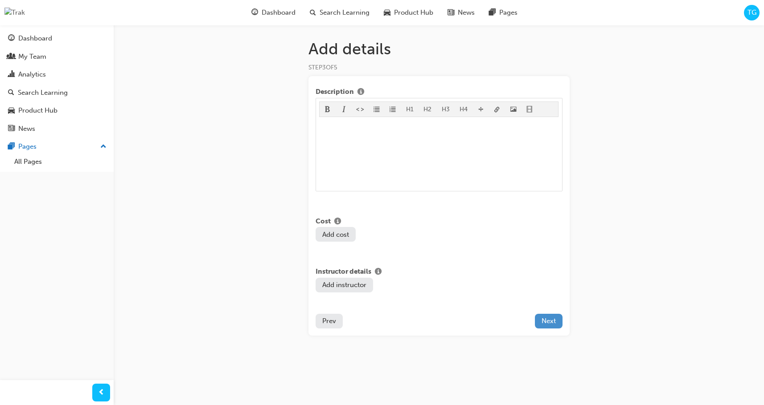
click at [548, 323] on span "Next" at bounding box center [548, 321] width 14 height 8
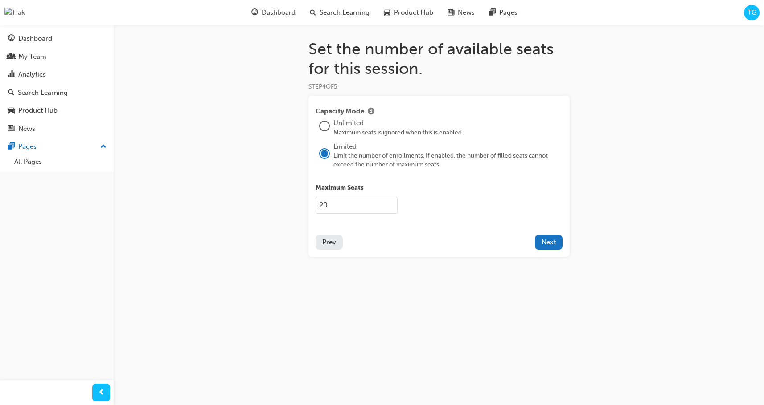
click at [331, 239] on span "Prev" at bounding box center [329, 242] width 14 height 8
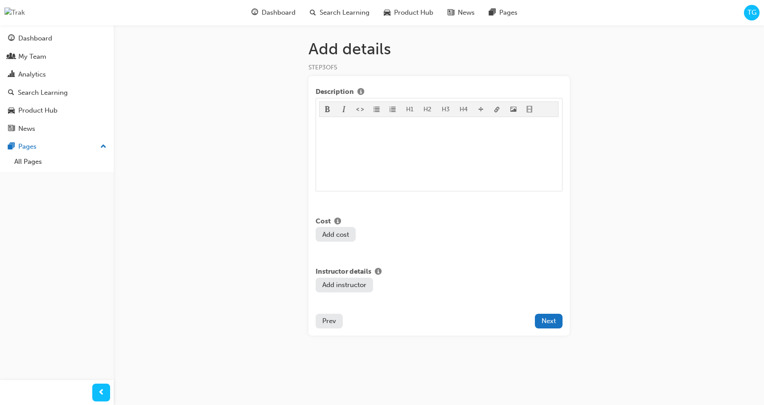
click at [327, 320] on span "Prev" at bounding box center [329, 321] width 14 height 8
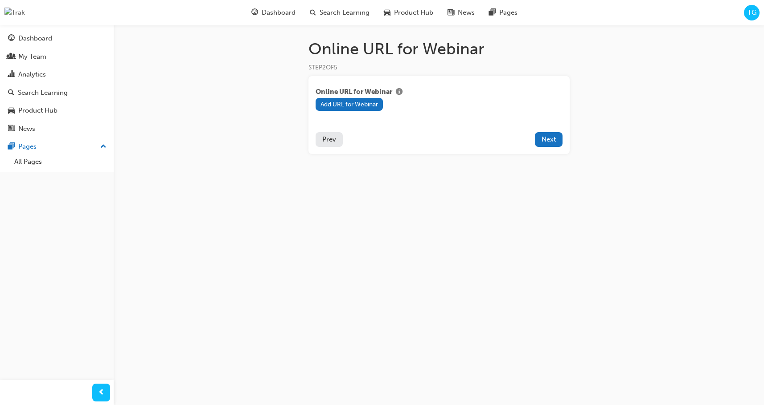
click at [325, 139] on span "Prev" at bounding box center [329, 139] width 14 height 8
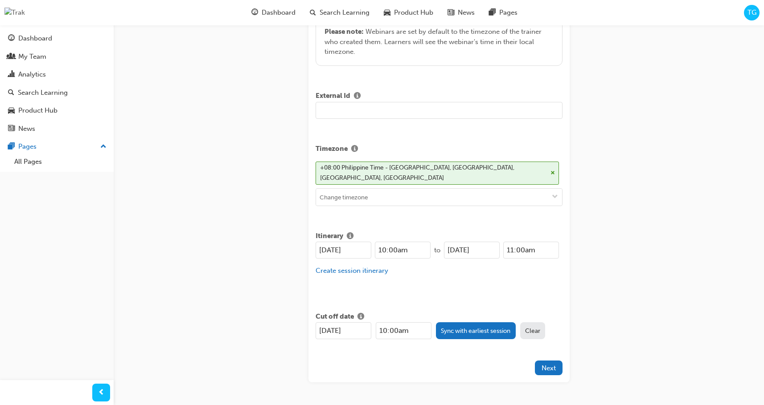
scroll to position [269, 0]
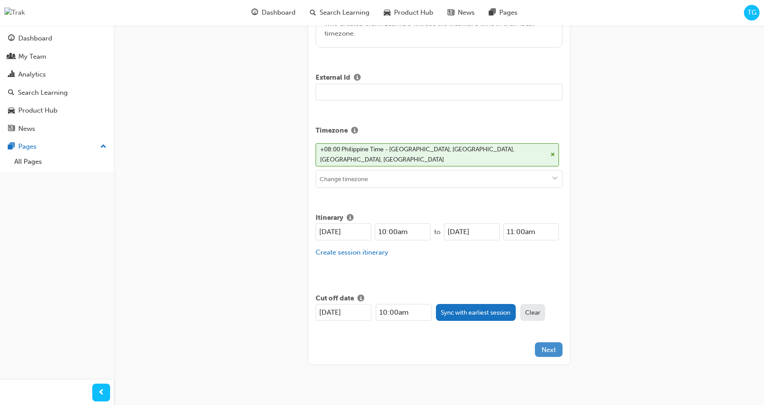
click at [554, 344] on button "Next" at bounding box center [549, 350] width 28 height 15
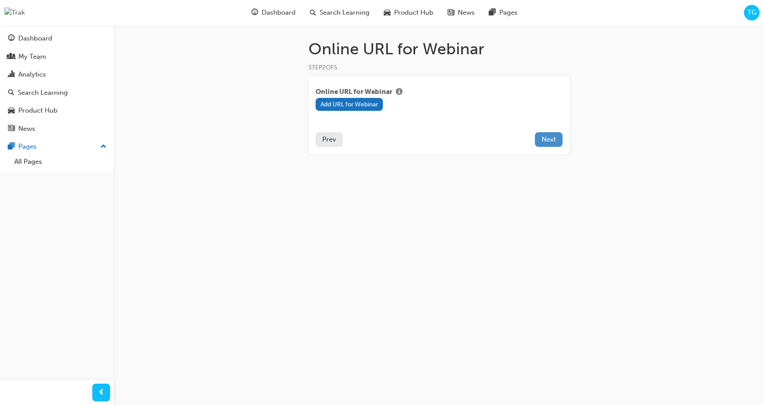
click at [549, 140] on span "Next" at bounding box center [548, 139] width 14 height 8
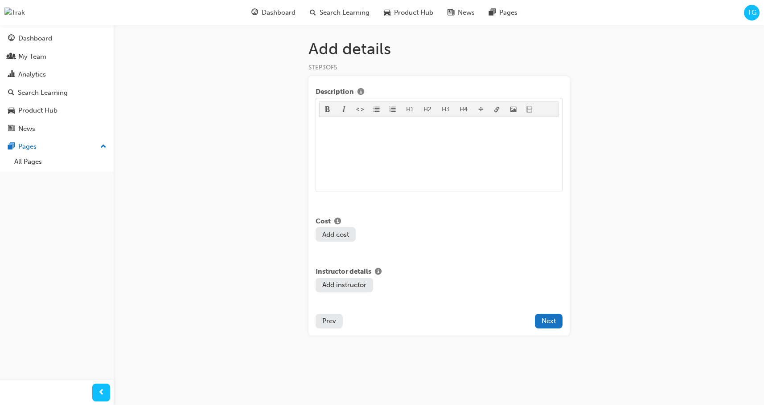
click at [541, 326] on button "Next" at bounding box center [549, 321] width 28 height 15
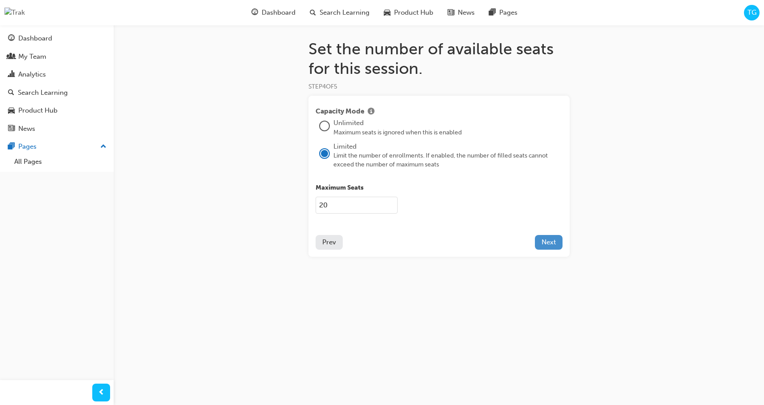
click at [549, 242] on span "Next" at bounding box center [548, 242] width 14 height 8
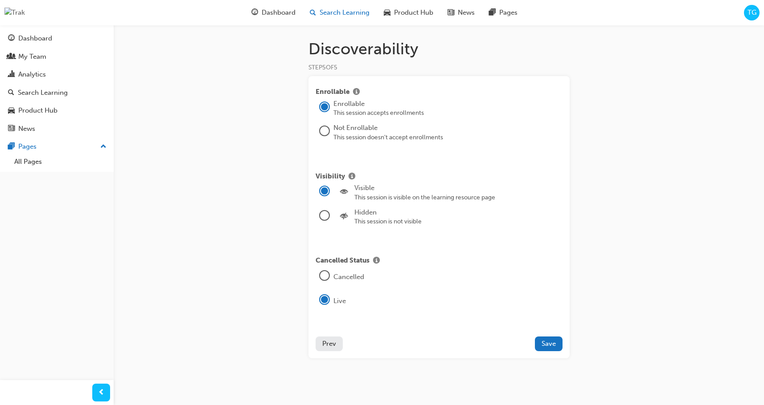
click at [323, 17] on span "Search Learning" at bounding box center [344, 13] width 50 height 10
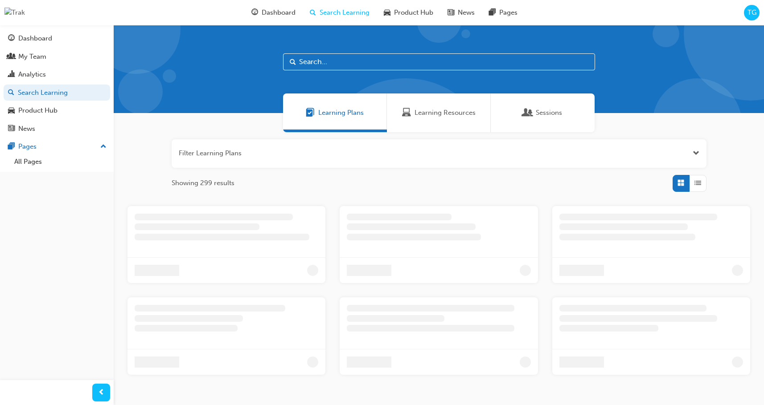
click at [416, 110] on span "Learning Resources" at bounding box center [444, 113] width 61 height 10
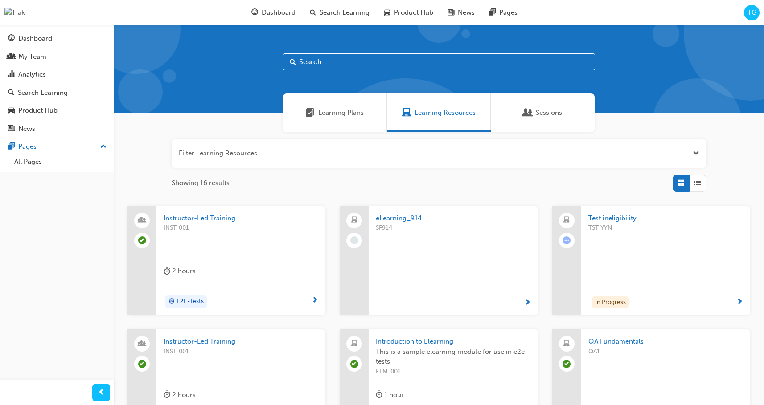
click at [256, 260] on div "Instructor-Led Training INST-001 2 hours" at bounding box center [240, 247] width 169 height 82
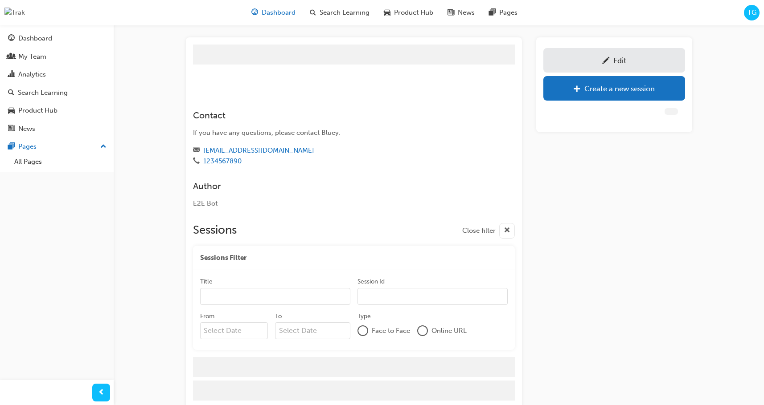
scroll to position [46, 0]
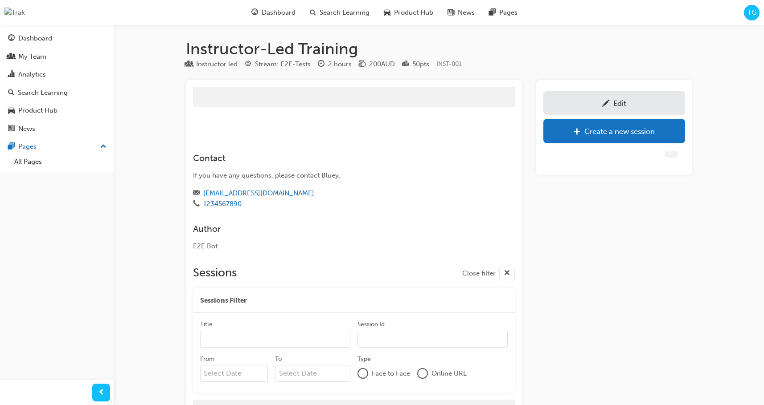
scroll to position [46, 0]
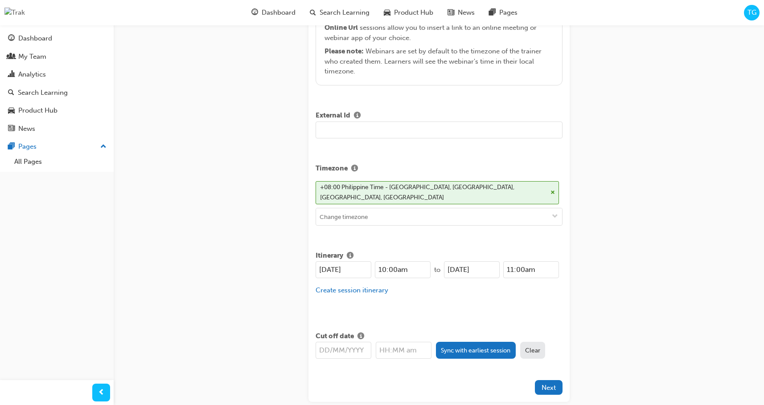
scroll to position [269, 0]
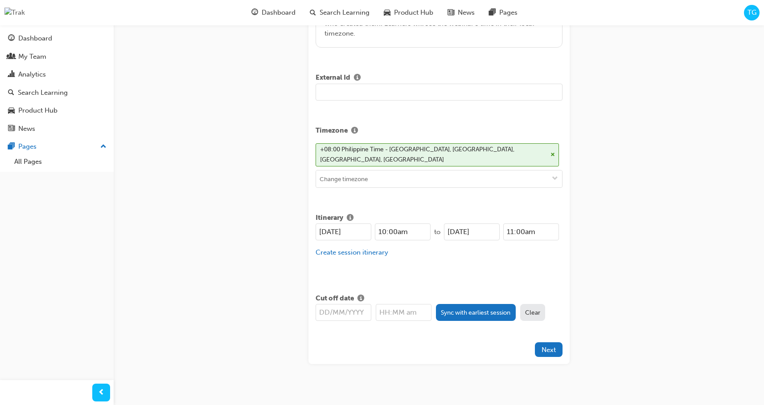
click at [753, 15] on span "TG" at bounding box center [751, 13] width 9 height 10
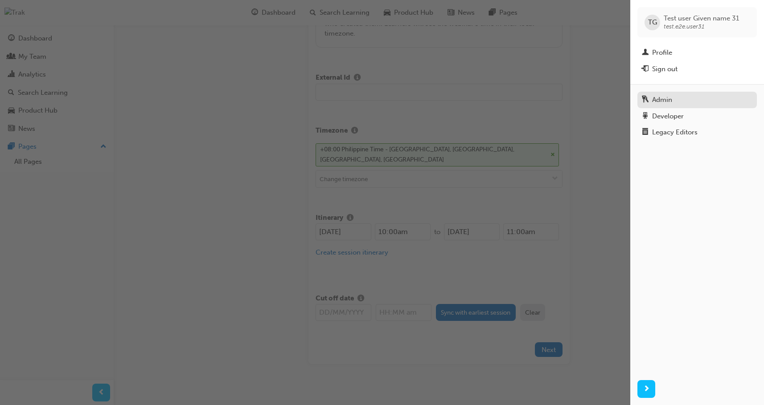
click at [682, 99] on div "Admin" at bounding box center [696, 99] width 110 height 11
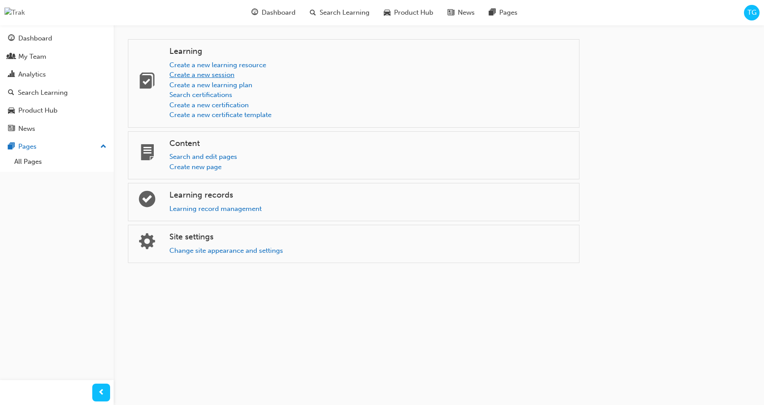
click at [231, 73] on link "Create a new session" at bounding box center [201, 75] width 65 height 8
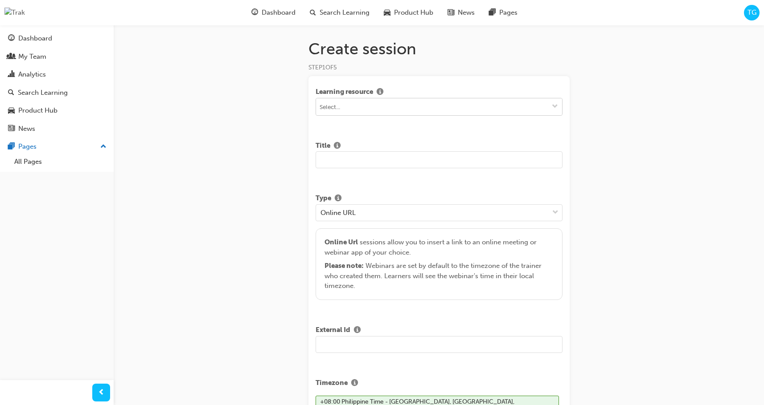
click at [408, 107] on input at bounding box center [439, 106] width 246 height 17
click at [555, 107] on span "down-icon" at bounding box center [554, 107] width 6 height 8
click at [388, 109] on input at bounding box center [439, 106] width 246 height 17
click at [360, 11] on span "Search Learning" at bounding box center [344, 13] width 50 height 10
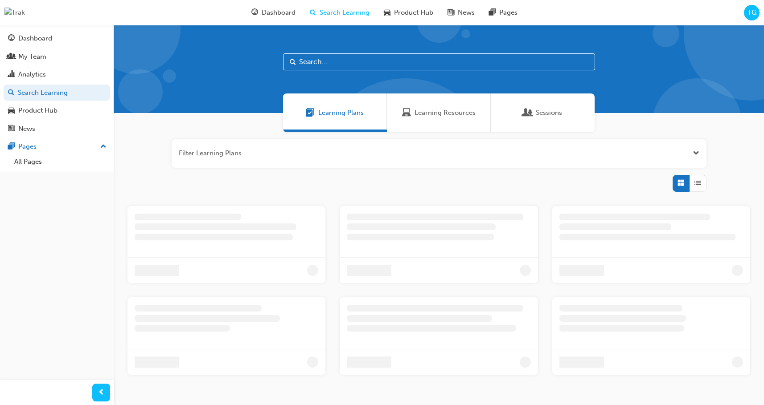
click at [439, 105] on div "Learning Resources" at bounding box center [439, 113] width 104 height 39
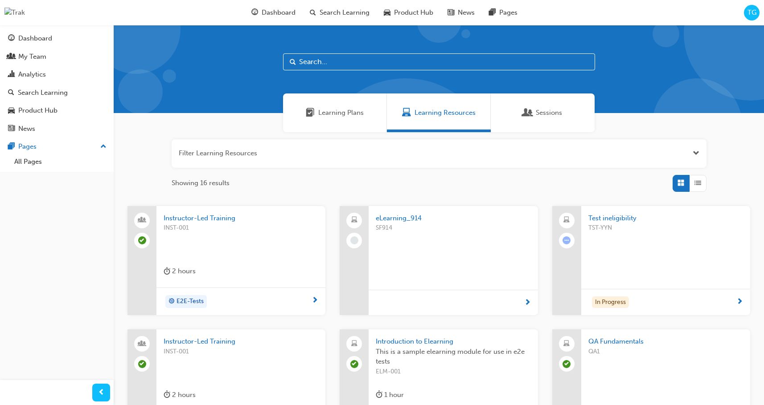
click at [400, 245] on div "SF914" at bounding box center [453, 241] width 155 height 36
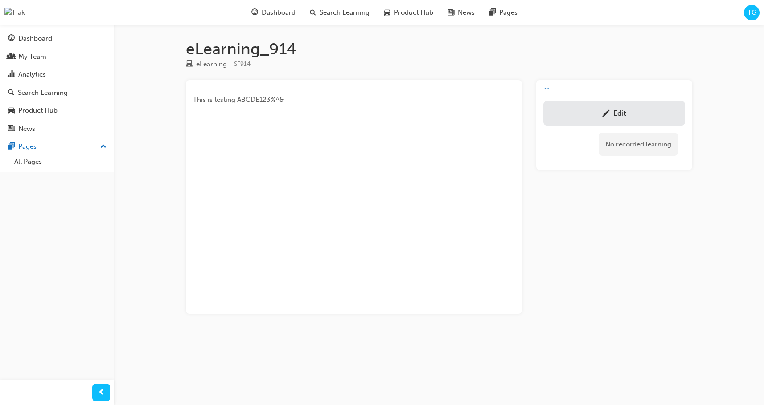
drag, startPoint x: 154, startPoint y: 75, endPoint x: 162, endPoint y: 65, distance: 13.0
click at [154, 75] on div "eLearning_914 eLearning SF914 This is testing ABCDE123%^& ﻿ Edit No recorded le…" at bounding box center [382, 202] width 764 height 405
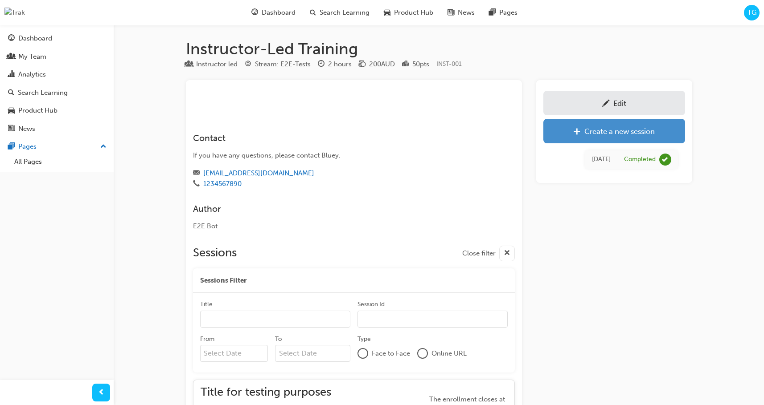
click at [632, 132] on div "Create a new session" at bounding box center [619, 131] width 70 height 9
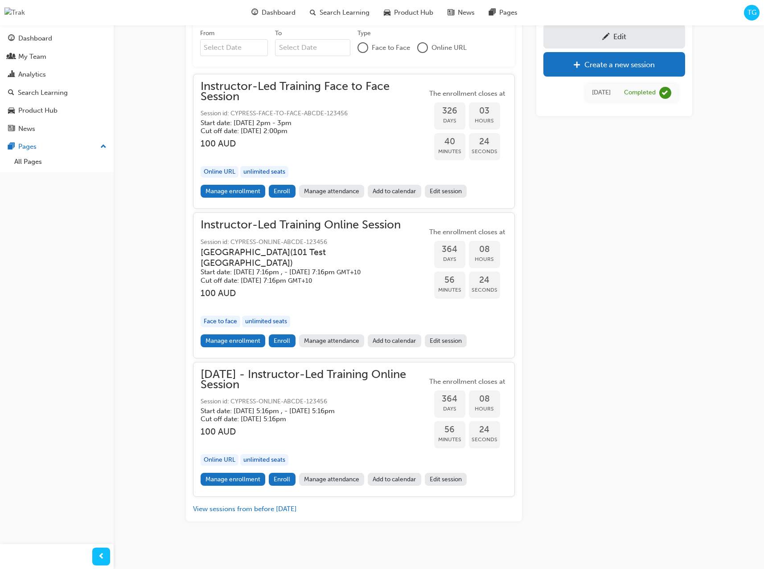
click at [683, 241] on div "Edit Create a new session [DATE] Completed" at bounding box center [614, 147] width 156 height 747
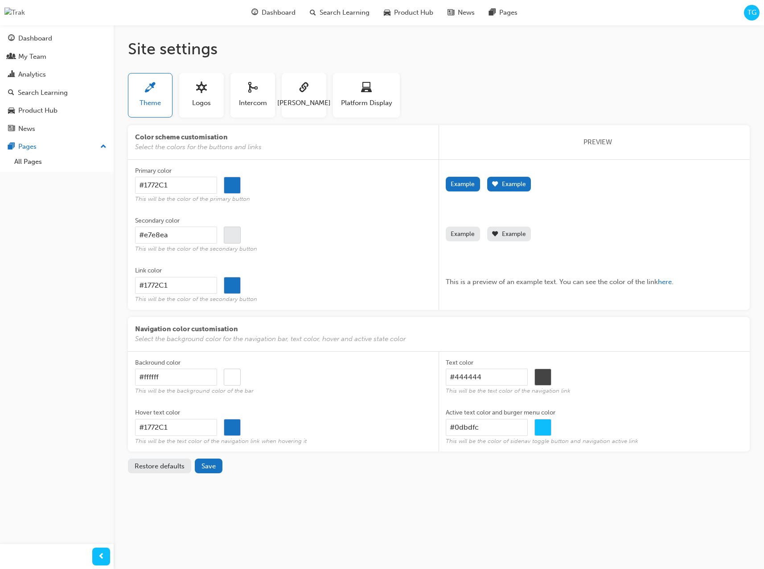
drag, startPoint x: 548, startPoint y: 54, endPoint x: 558, endPoint y: 2, distance: 53.0
click at [548, 54] on h1 "Site settings" at bounding box center [438, 49] width 621 height 20
